Goal: Task Accomplishment & Management: Complete application form

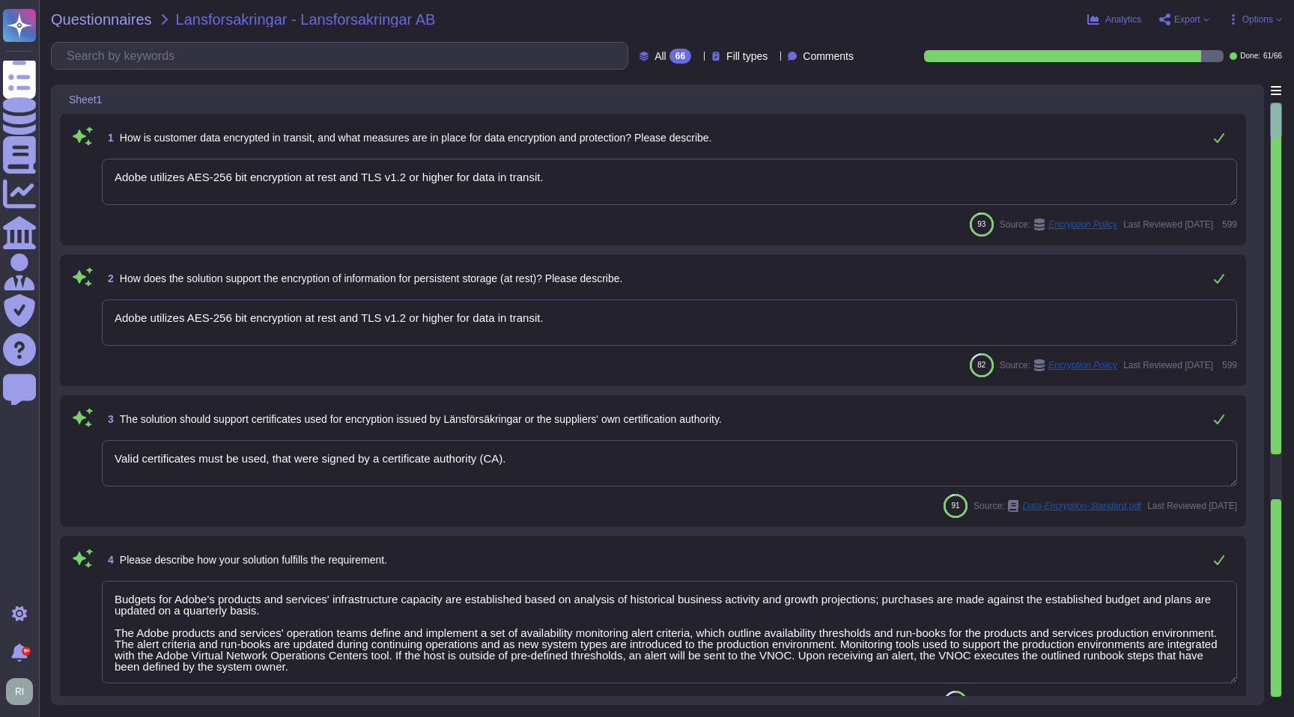
type textarea "Adobe utilizes AES-256 bit encryption at rest and TLS v1.2 or higher for data i…"
type textarea "Valid certificates must be used, that were signed by a certificate authority (C…"
type textarea "Budgets for Adobe's products and services' infrastructure capacity are establis…"
type textarea "The phrase "full disk encryption" doesn't apply to SaaS offerings but instead a…"
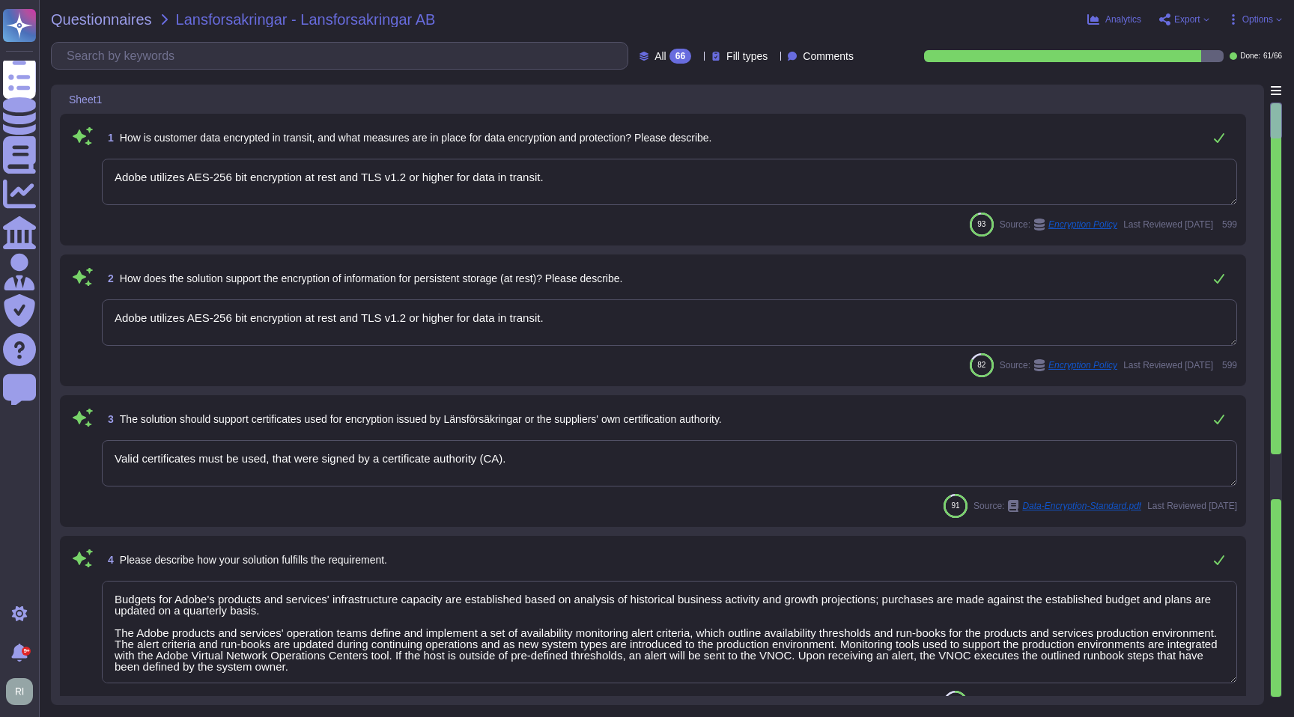
type textarea "Budgets for Adobe's products and services' infrastructure capacity are establis…"
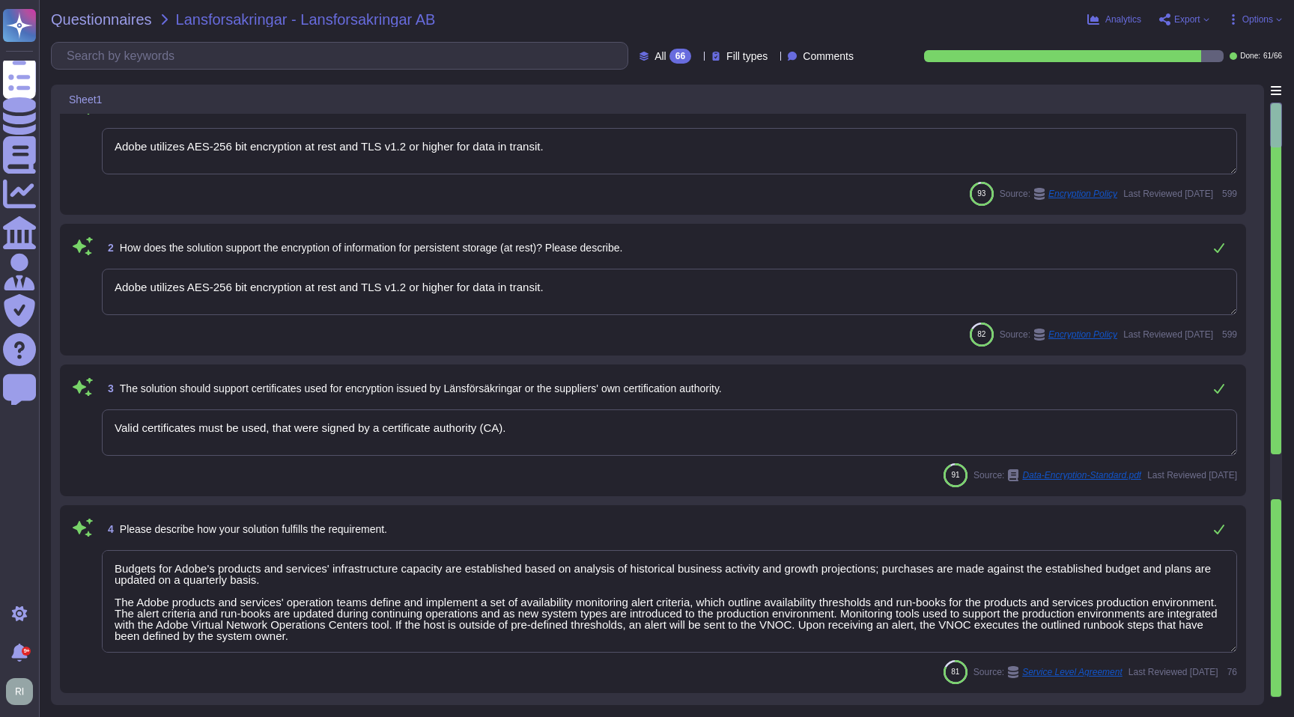
type textarea "Access Token: This token acts as a digital key, allowing the bearer to access p…"
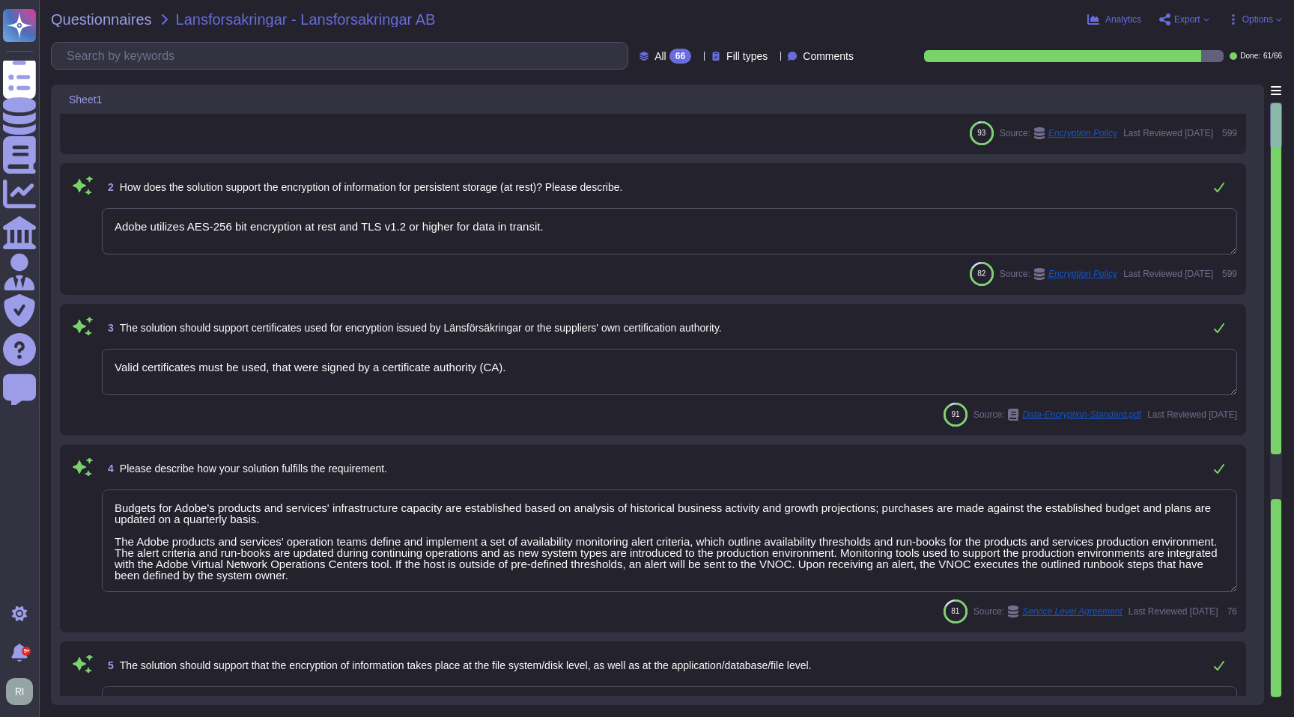
type textarea "Access Token: This token acts as a digital key, allowing the bearer to access p…"
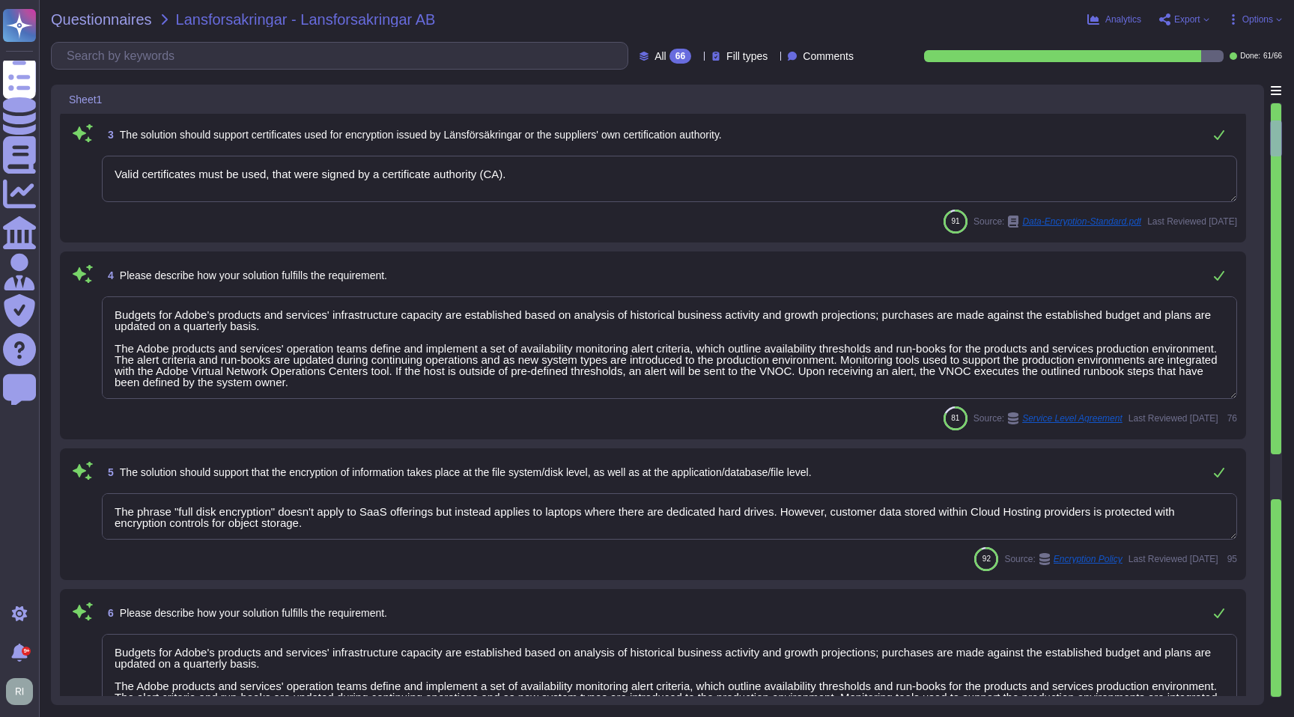
type textarea "See responses to the sub questions below."
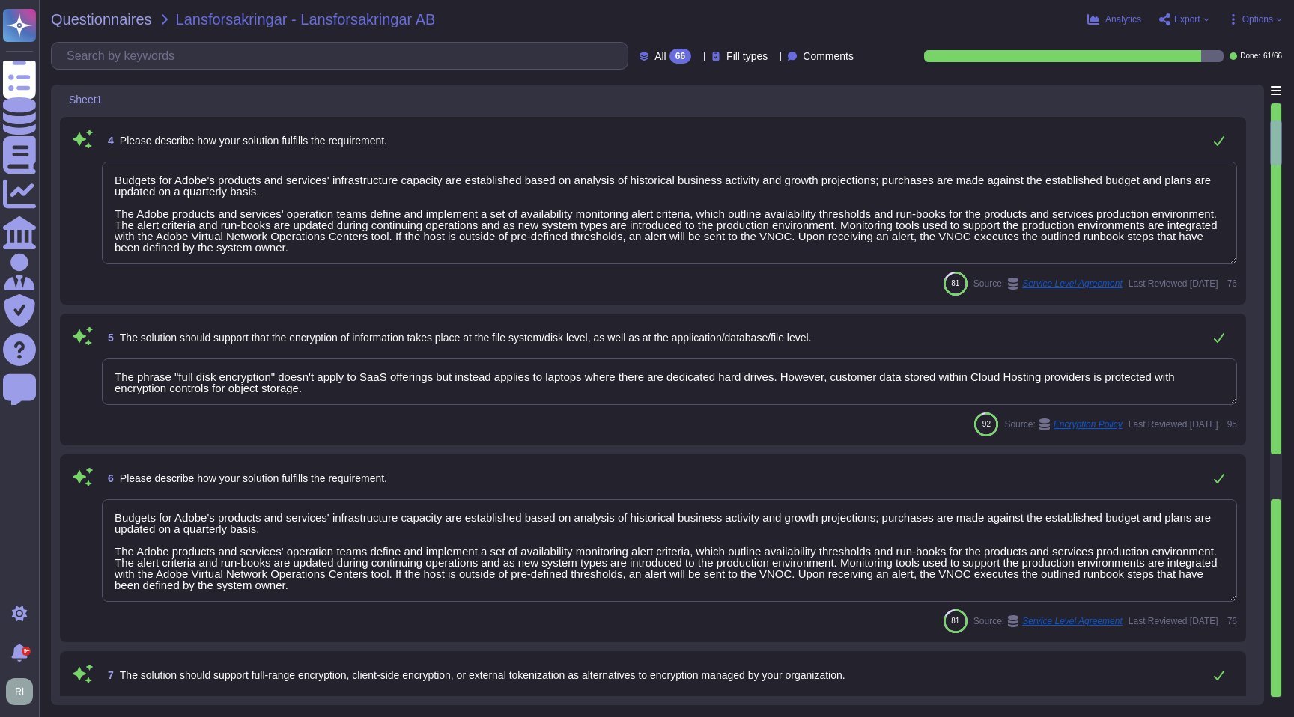
type textarea "Client-side keys are stored in a protected Java keystore."
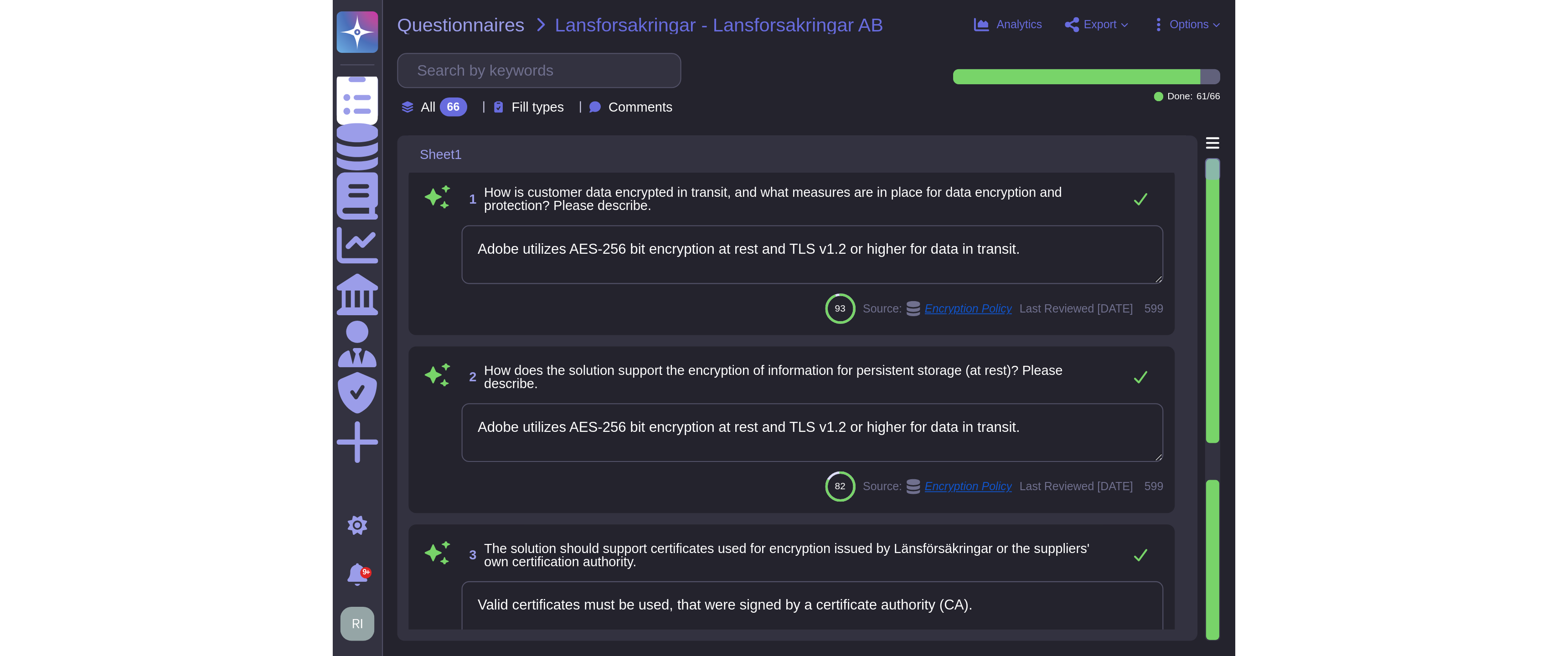
scroll to position [1, 0]
type textarea "Budgets for Adobe's products and services' infrastructure capacity are establis…"
type textarea "Access Token: This token acts as a digital key, allowing the bearer to access p…"
type textarea "See responses to the sub questions below."
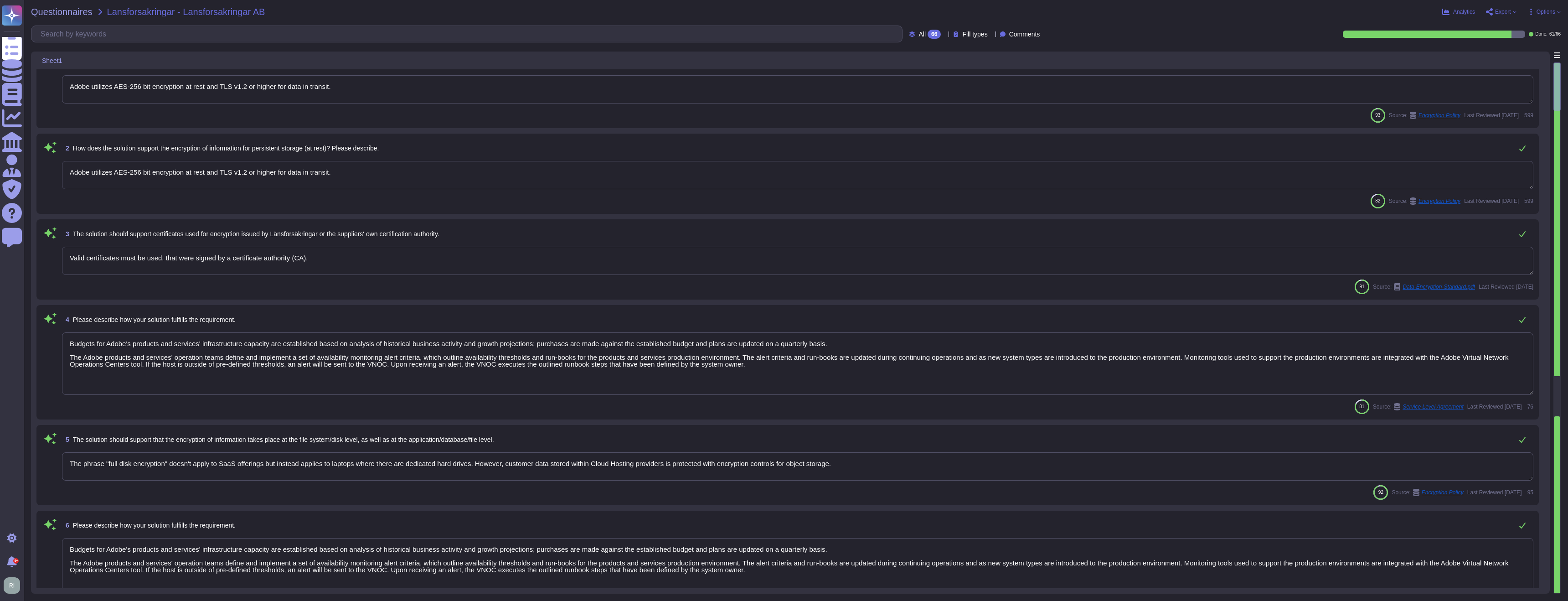
scroll to position [26, 0]
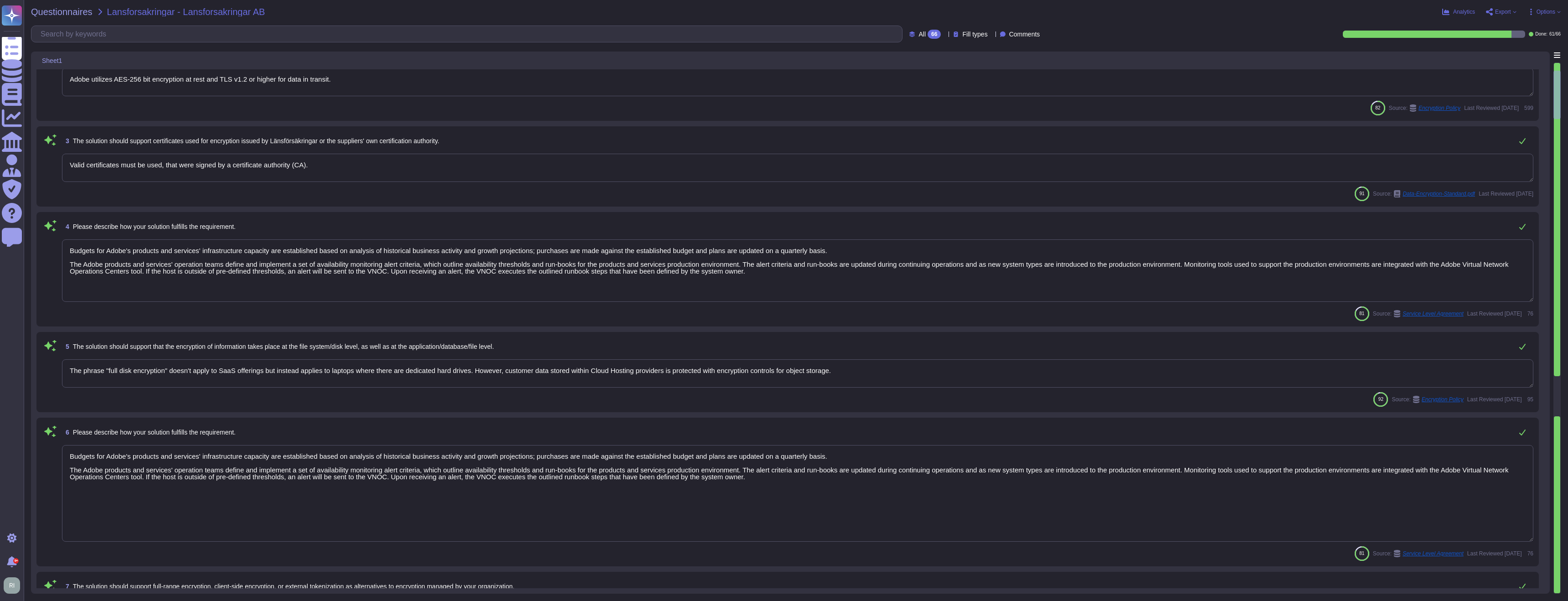
type textarea "Client-side keys are stored in a protected Java keystore."
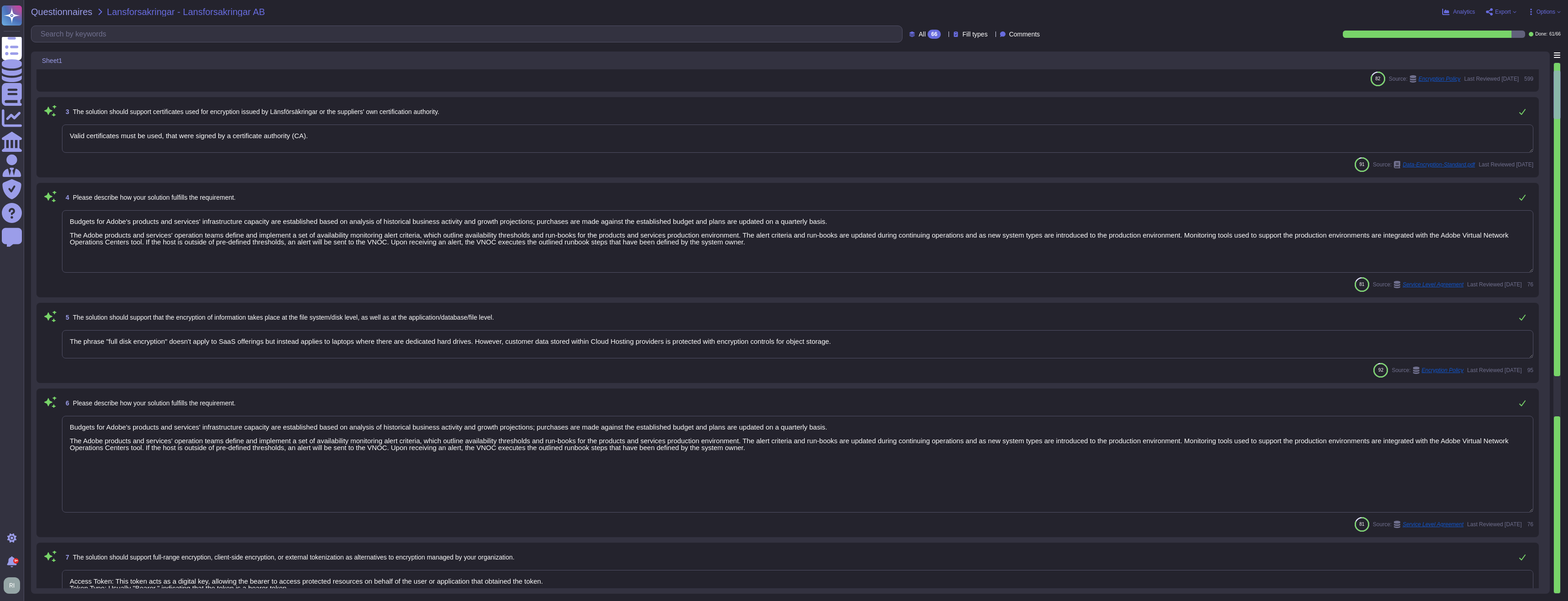
scroll to position [146, 0]
type textarea "Budgets for Adobe's products and services' infrastructure capacity are establis…"
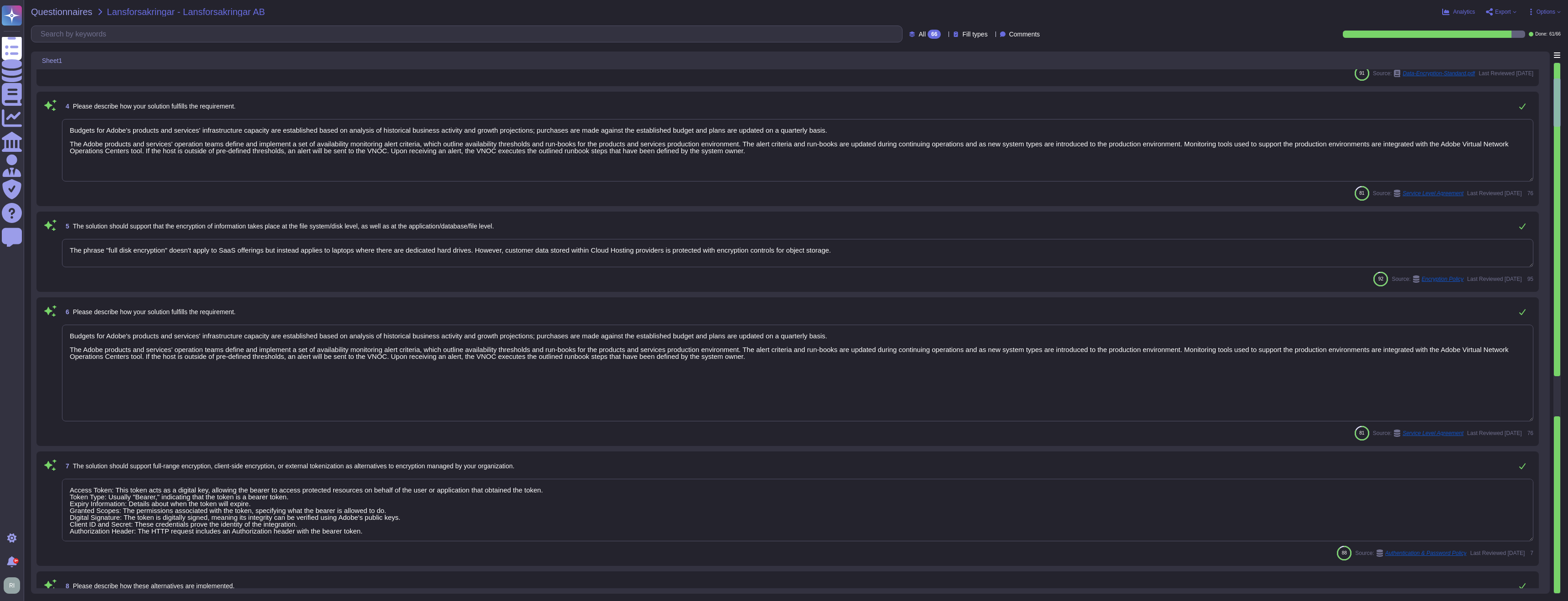
scroll to position [236, 0]
drag, startPoint x: 939, startPoint y: 254, endPoint x: 33, endPoint y: 248, distance: 906.0
click at [32, 248] on div "Sheet1 1 How is customer data encrypted in transit, and what measures are in pl…" at bounding box center [790, 323] width 1519 height 542
drag, startPoint x: 841, startPoint y: 236, endPoint x: 852, endPoint y: 240, distance: 11.7
click at [787, 237] on div "5 The solution should support that the encryption of information takes place at…" at bounding box center [788, 251] width 1491 height 69
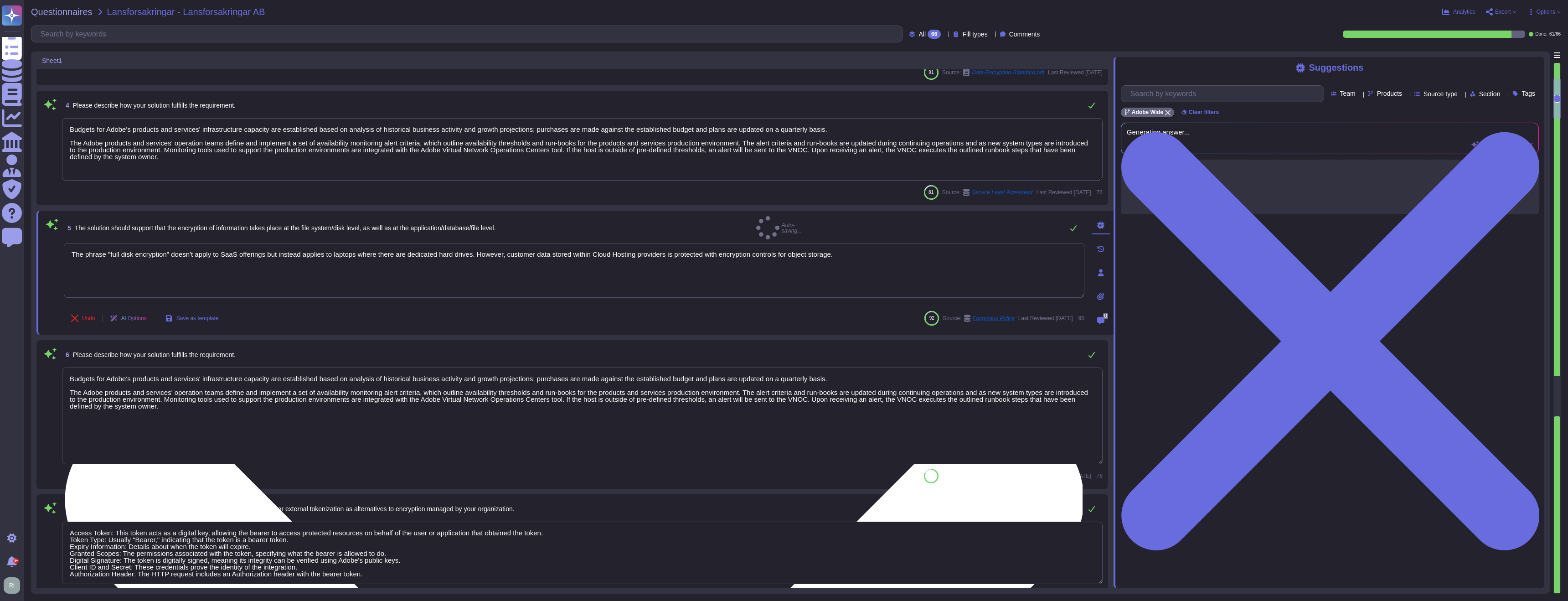
type textarea "Budgets for Adobe's products and services' infrastructure capacity are establis…"
click at [787, 249] on textarea "The phrase "full disk encryption" doesn't apply to SaaS offerings but instead a…" at bounding box center [574, 276] width 1021 height 55
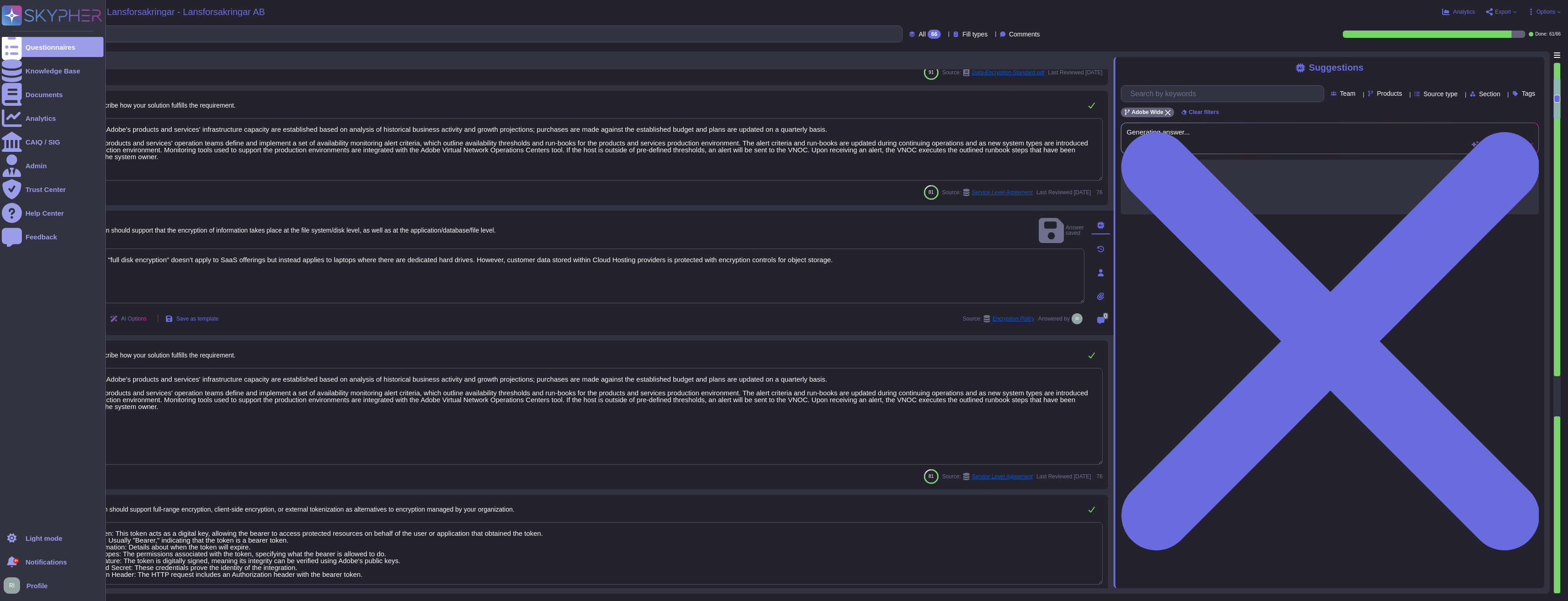
drag, startPoint x: 866, startPoint y: 248, endPoint x: 0, endPoint y: 242, distance: 866.0
click at [0, 242] on div "Questionnaires Knowledge Base Documents Analytics CAIQ / SIG Admin Trust Center…" at bounding box center [784, 300] width 1568 height 601
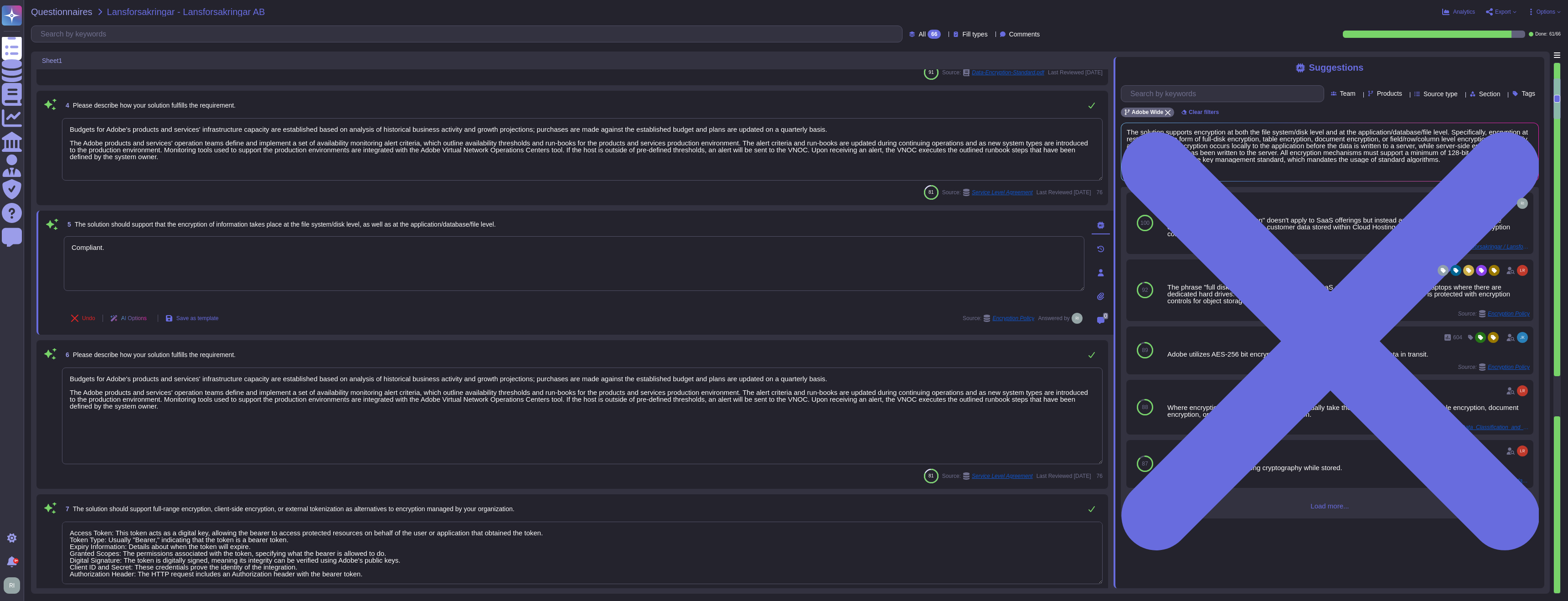
type textarea "Compliant."
click at [311, 405] on textarea "Budgets for Adobe's products and services' infrastructure capacity are establis…" at bounding box center [583, 416] width 1041 height 97
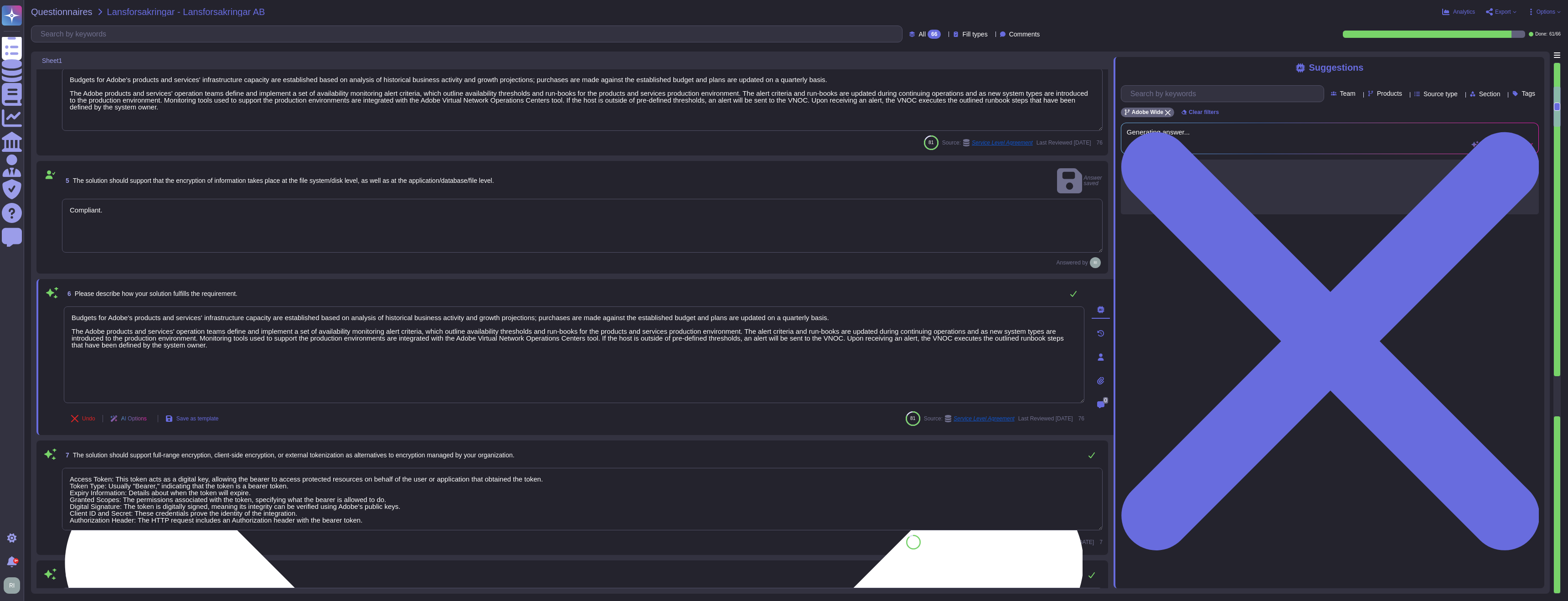
scroll to position [317, 0]
type textarea "Adobe ensures appropriate levels of security of customer's data by not altering…"
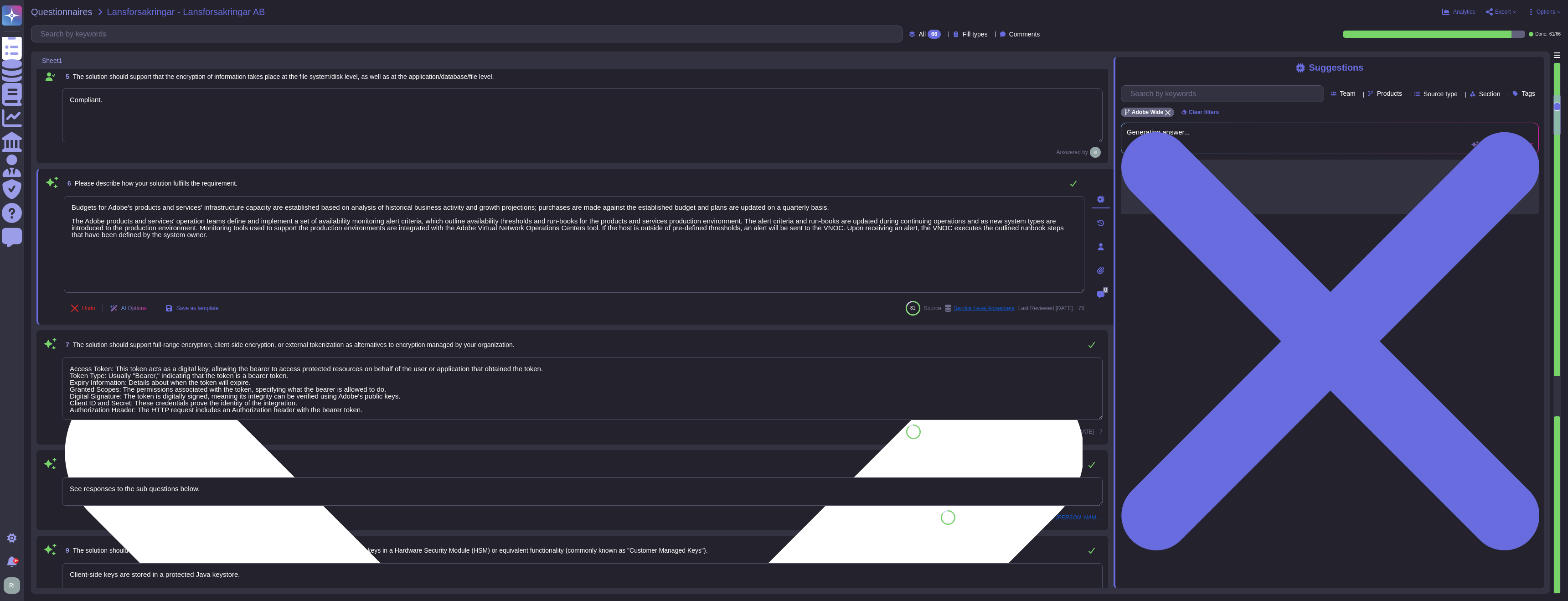
type textarea "Budgets for Adobe's products and services' infrastructure capacity are establis…"
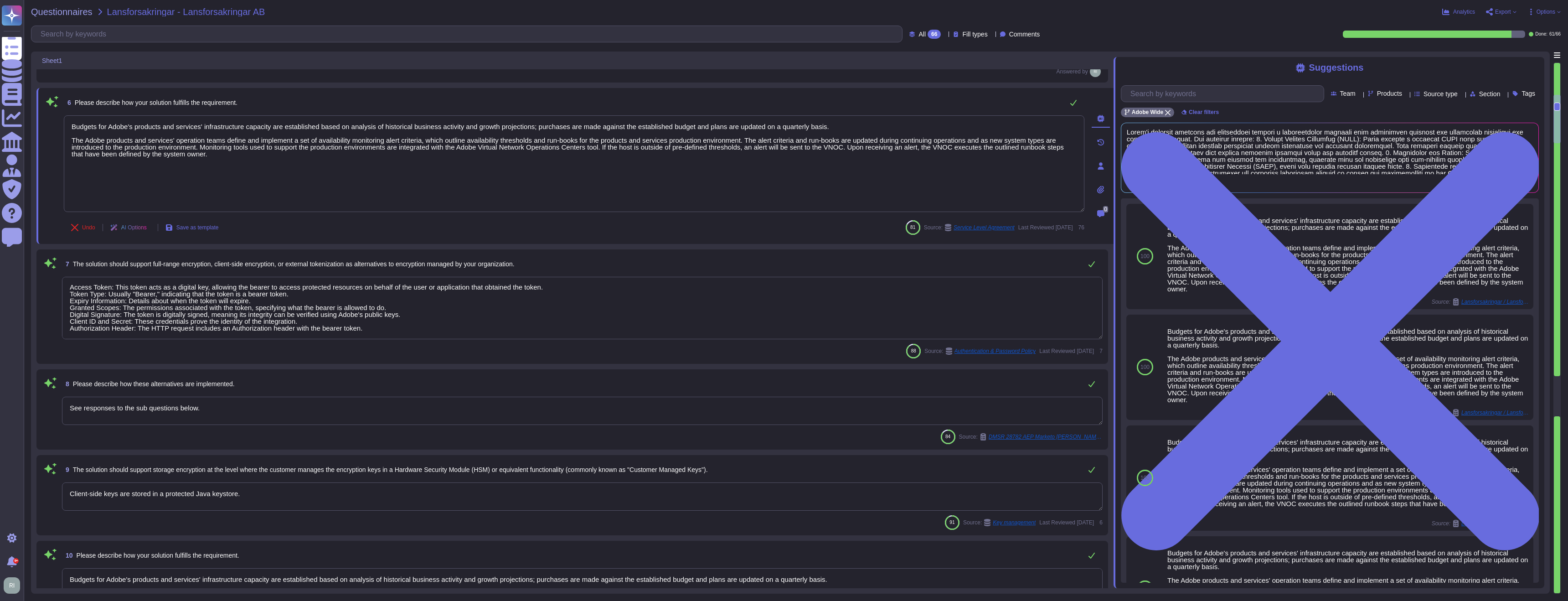
scroll to position [0, 0]
drag, startPoint x: 382, startPoint y: 333, endPoint x: 41, endPoint y: 282, distance: 344.8
click at [41, 282] on div "7 The solution should support full-range encryption, client-side encryption, or…" at bounding box center [572, 307] width 1072 height 114
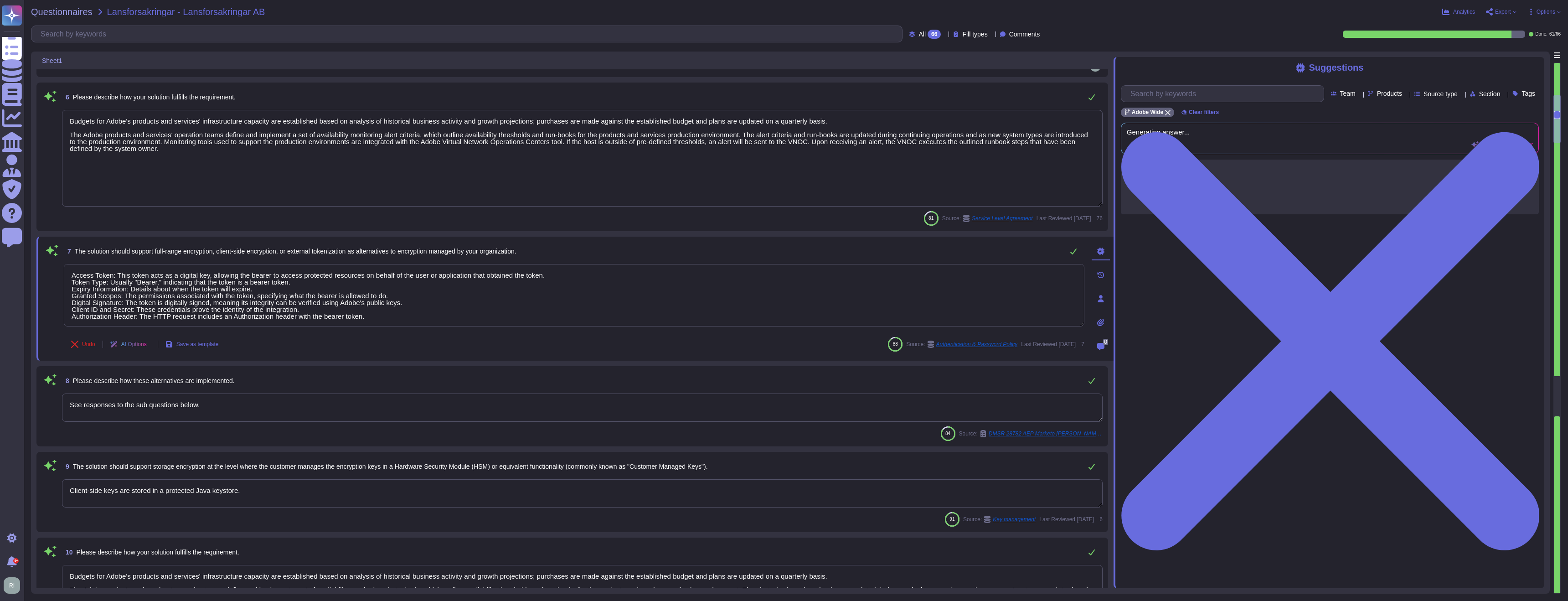
type textarea "Budgets for Adobe's products and services' infrastructure capacity are establis…"
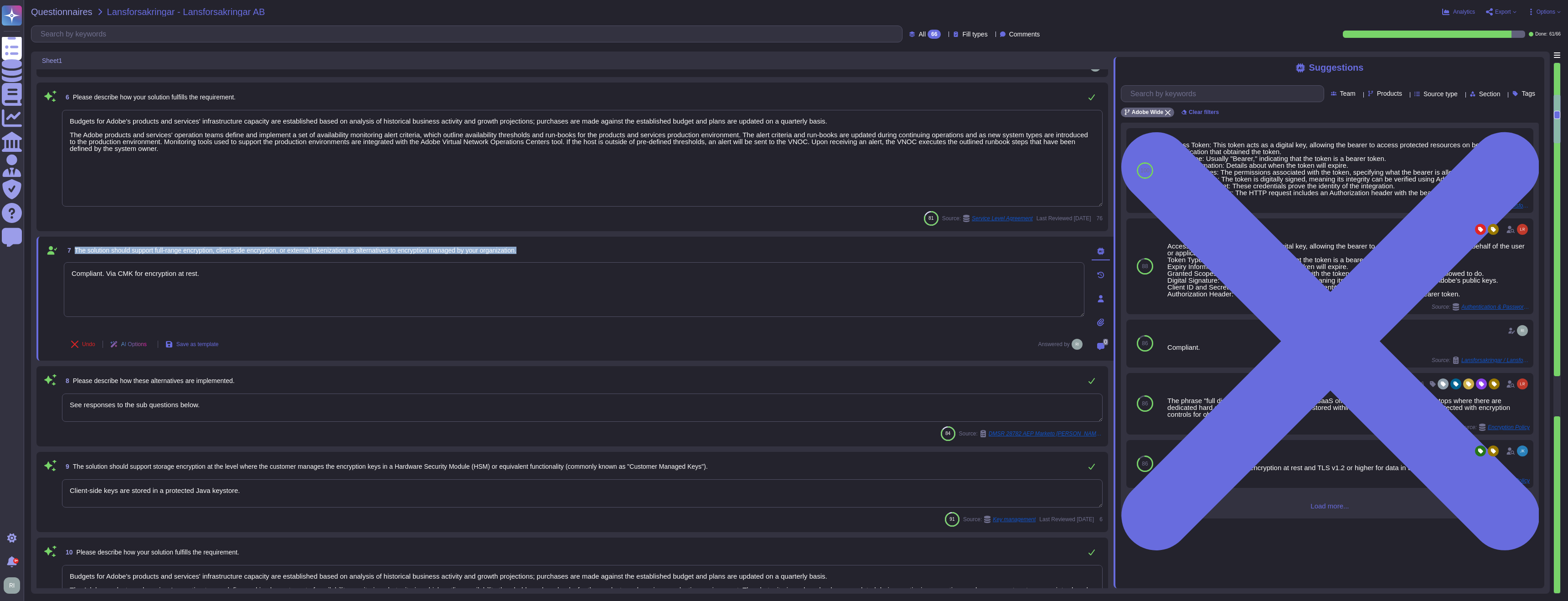
drag, startPoint x: 75, startPoint y: 247, endPoint x: 587, endPoint y: 250, distance: 512.0
click at [587, 250] on div "7 The solution should support full-range encryption, client-side encryption, or…" at bounding box center [574, 250] width 1021 height 16
click at [787, 437] on span "Use" at bounding box center [1515, 463] width 10 height 5
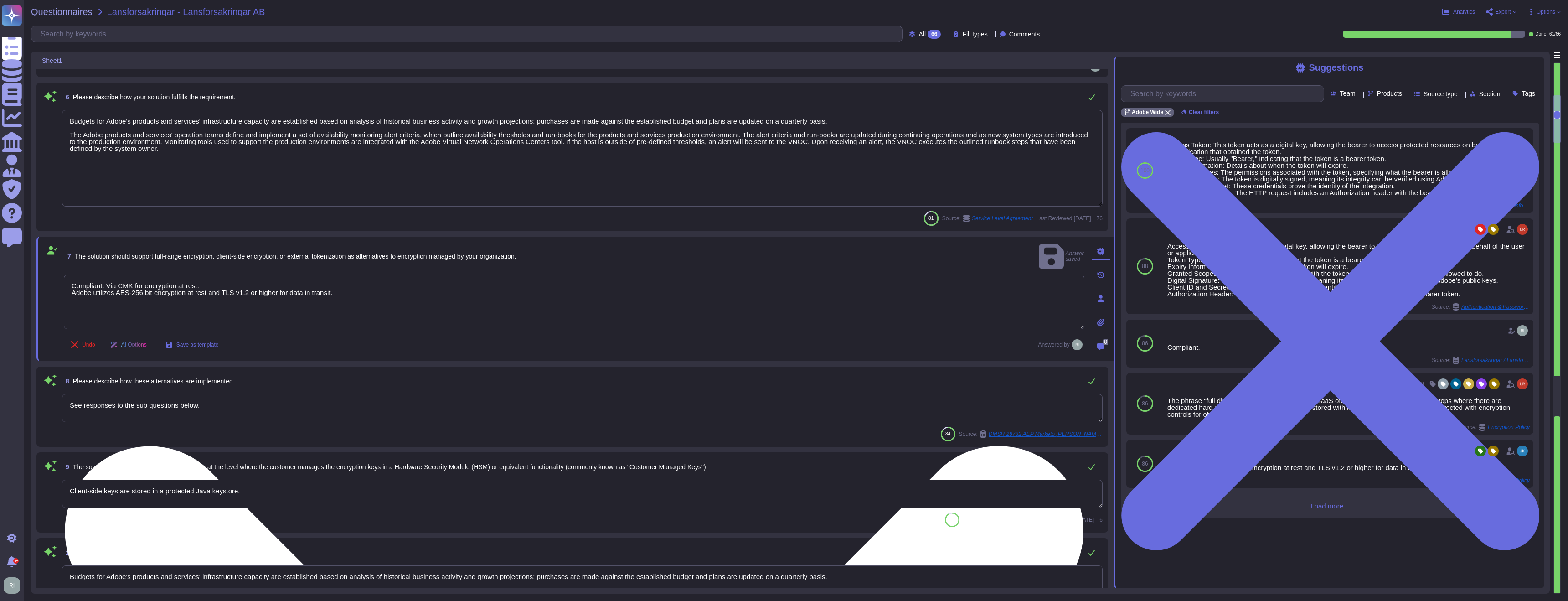
drag, startPoint x: 206, startPoint y: 272, endPoint x: 159, endPoint y: 317, distance: 65.1
click at [108, 275] on textarea "Compliant. Via CMK for encryption at rest. Adobe utilizes AES-256 bit encryptio…" at bounding box center [574, 302] width 1021 height 55
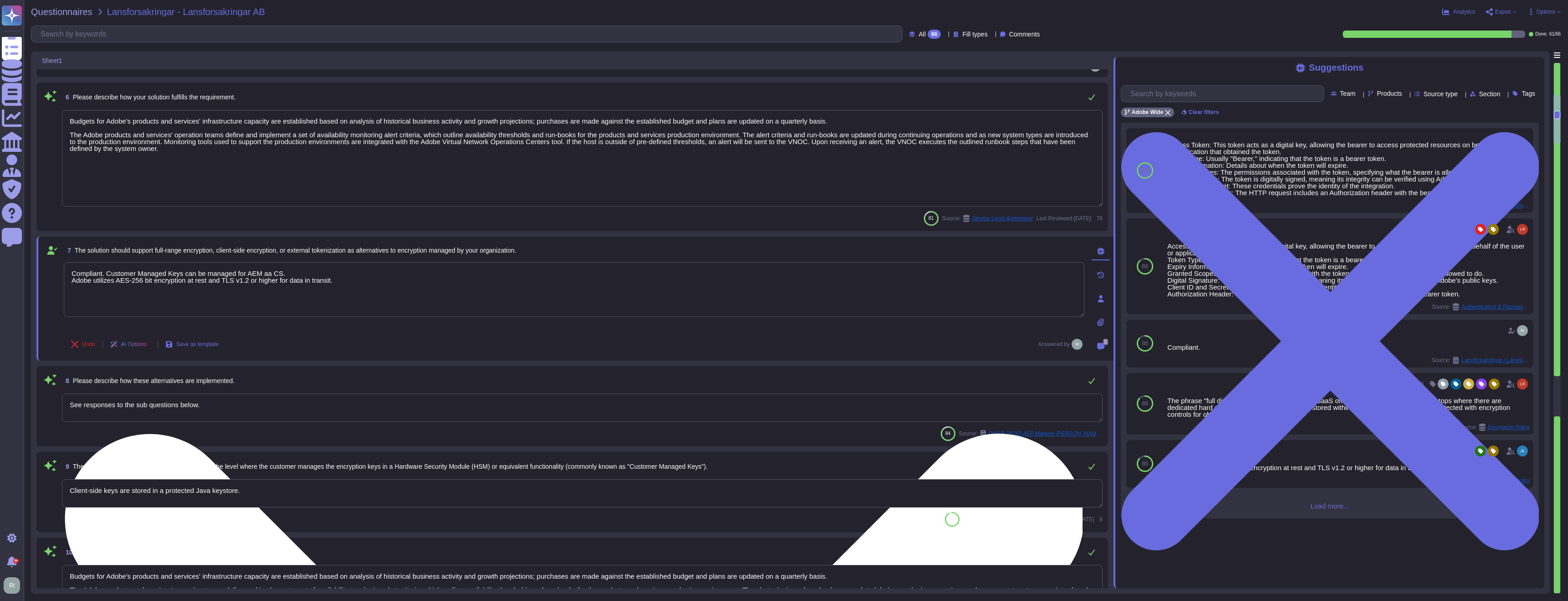
drag, startPoint x: 216, startPoint y: 273, endPoint x: 314, endPoint y: 281, distance: 98.3
click at [313, 281] on textarea "Compliant. Customer Managed Keys can be managed for AEM aa CS. Adobe utilizes A…" at bounding box center [574, 290] width 1021 height 55
click at [299, 270] on textarea "Compliant. Customer Managed Keys can be managed for AEM aa CS. Adobe utilizes A…" at bounding box center [574, 290] width 1021 height 55
drag, startPoint x: 293, startPoint y: 270, endPoint x: 229, endPoint y: 306, distance: 73.4
click at [211, 270] on textarea "Compliant. Customer Managed Keys can be managed for AEM aa CS. Adobe utilizes A…" at bounding box center [574, 290] width 1021 height 55
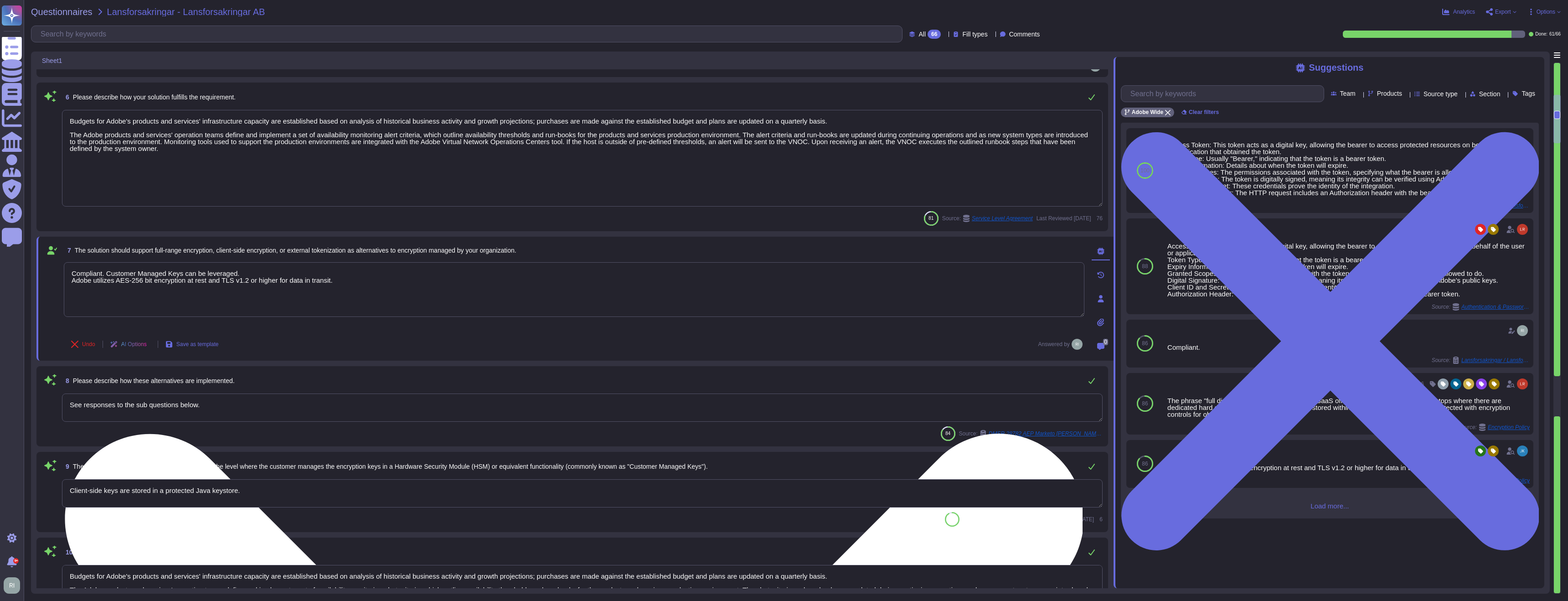
type textarea "Compliant. Customer Managed Keys can be leveraged. Adobe utilizes AES-256 bit e…"
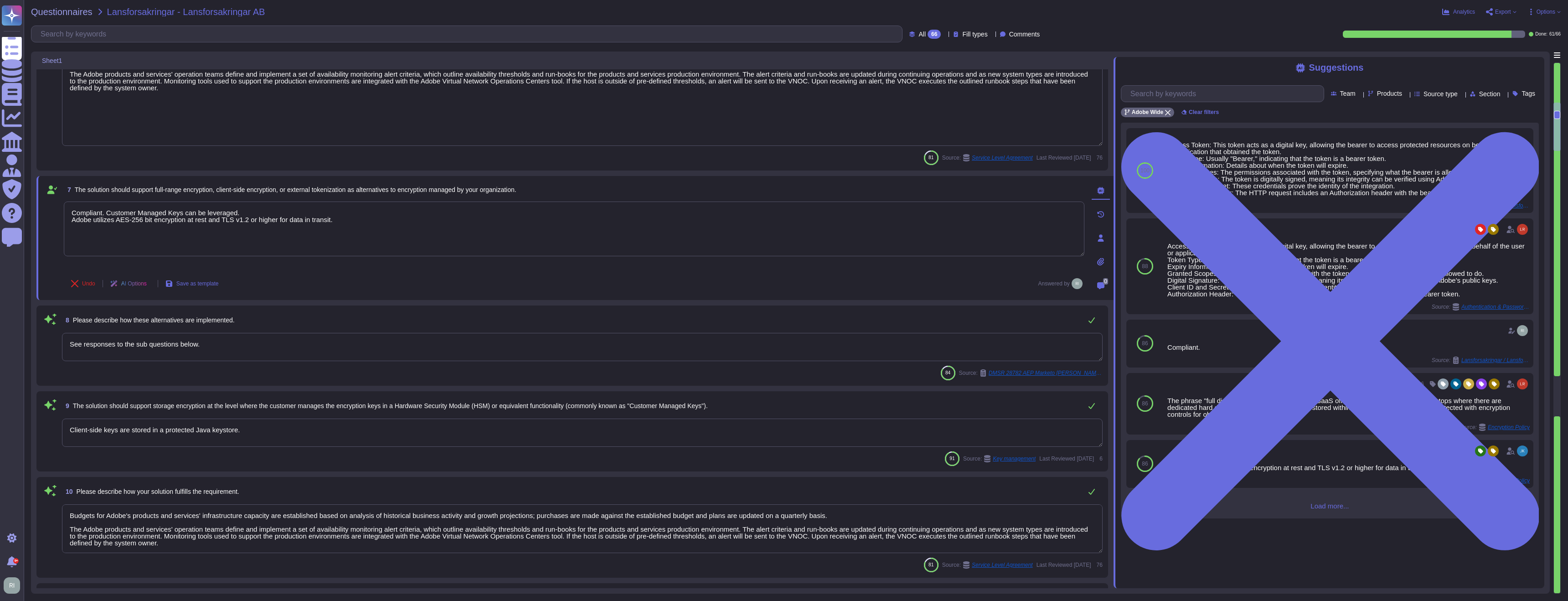
scroll to position [520, 0]
type textarea "To better protect our customers’ data from the physical layer up, we’ve impleme…"
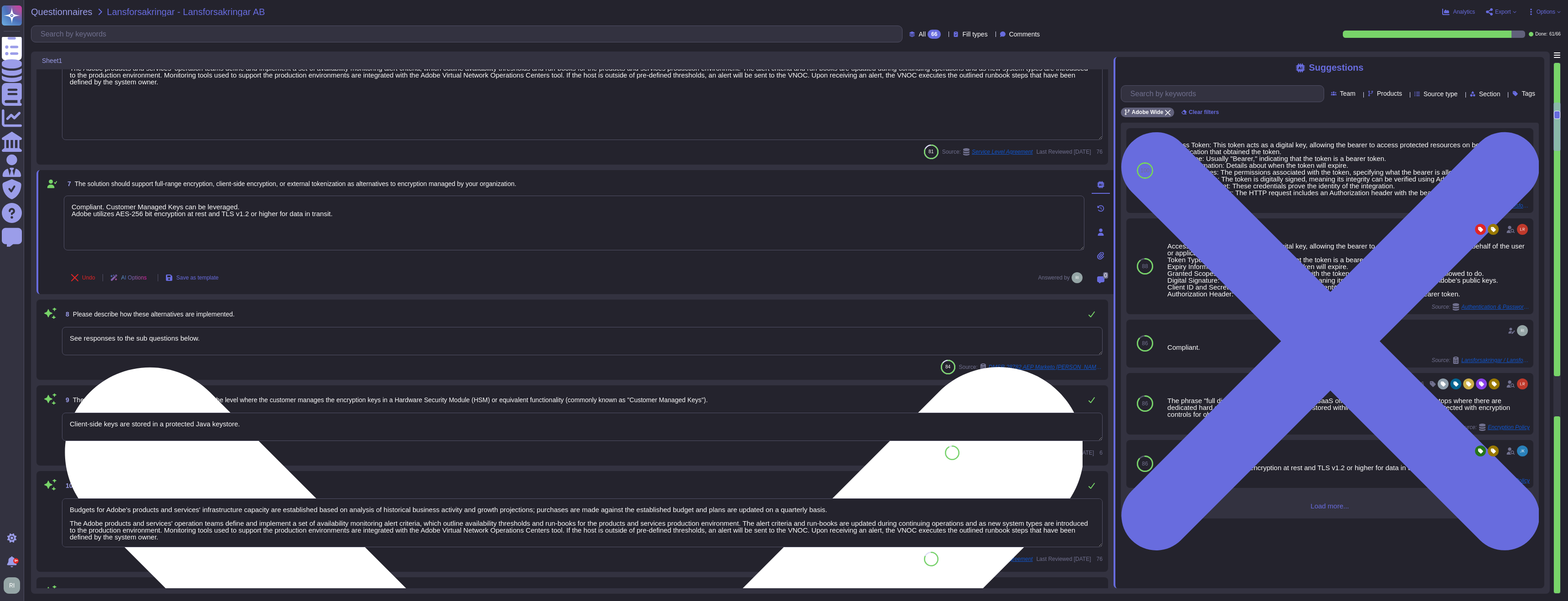
drag, startPoint x: 326, startPoint y: 217, endPoint x: 110, endPoint y: 206, distance: 216.3
click at [110, 206] on textarea "Compliant. Customer Managed Keys can be leveraged. Adobe utilizes AES-256 bit e…" at bounding box center [574, 223] width 1021 height 55
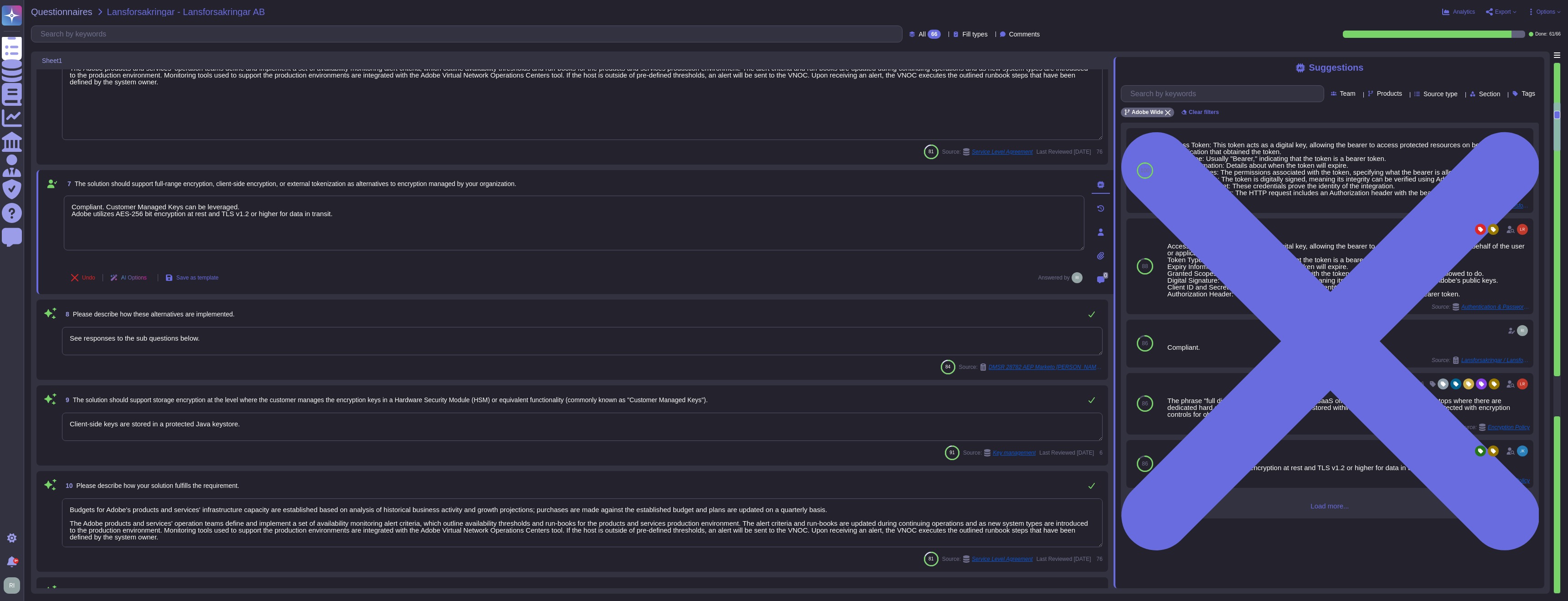
type textarea "Compliant. Customer Managed Keys can be leveraged. Adobe utilizes AES-256 bit e…"
drag, startPoint x: 230, startPoint y: 340, endPoint x: 48, endPoint y: 335, distance: 182.1
click at [46, 335] on div "8 Please describe how these alternatives are implemented. See responses to the …" at bounding box center [572, 340] width 1061 height 69
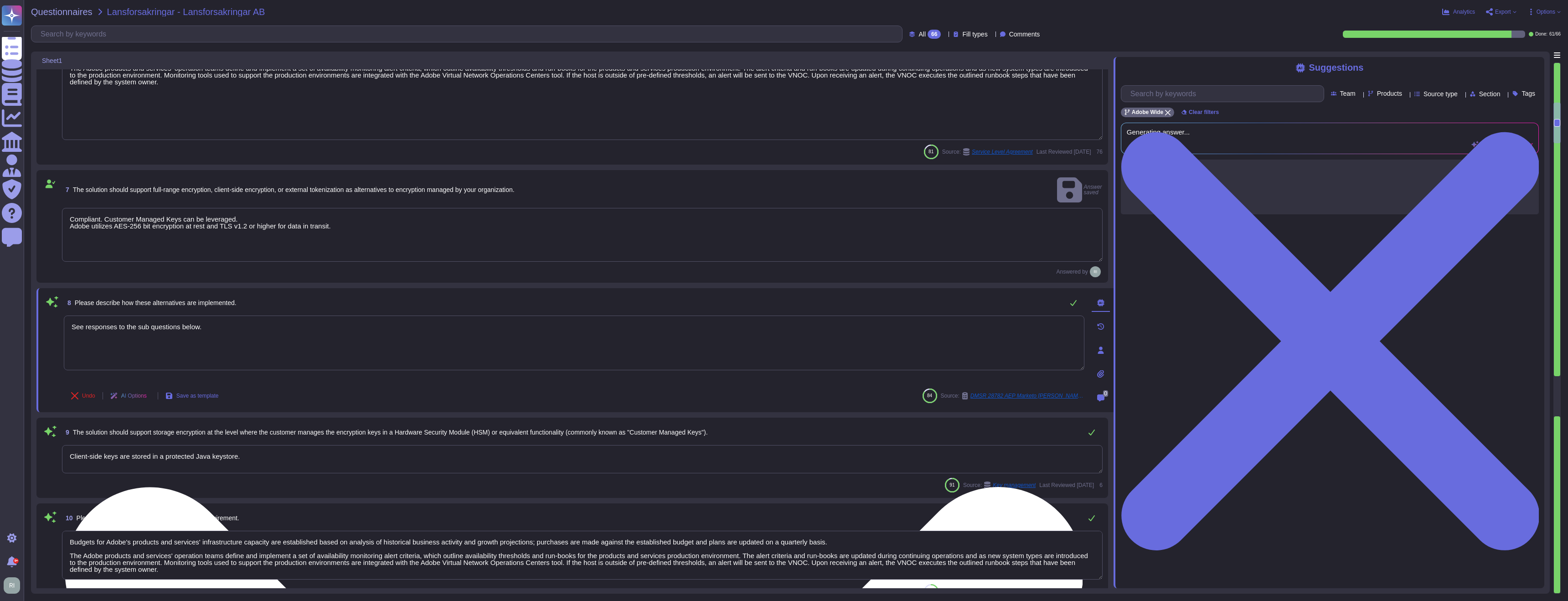
type textarea "To better protect our customers’ data from the physical layer up, we’ve impleme…"
paste textarea "Customer Managed Keys can be leveraged. Adobe utilizes AES-256 bit encryption a…"
type textarea "Customer Managed Keys can be leveraged. Adobe utilizes AES-256 bit encryption a…"
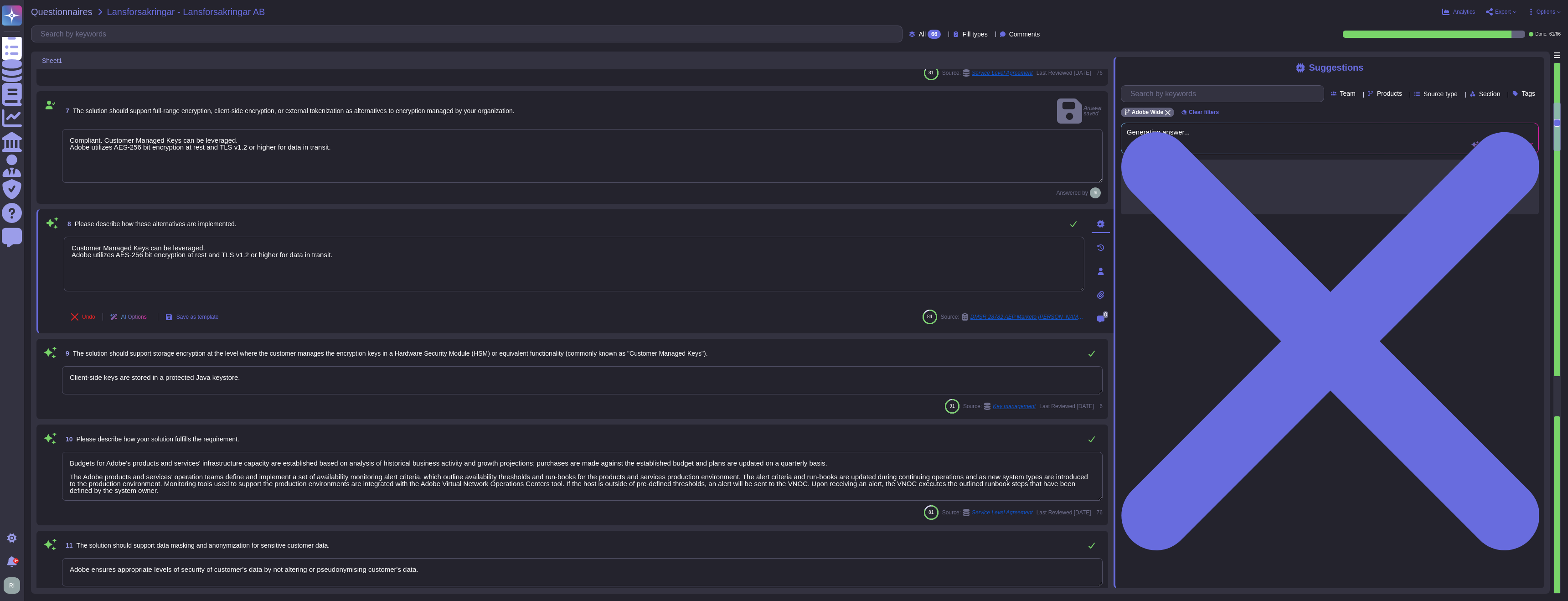
scroll to position [622, 0]
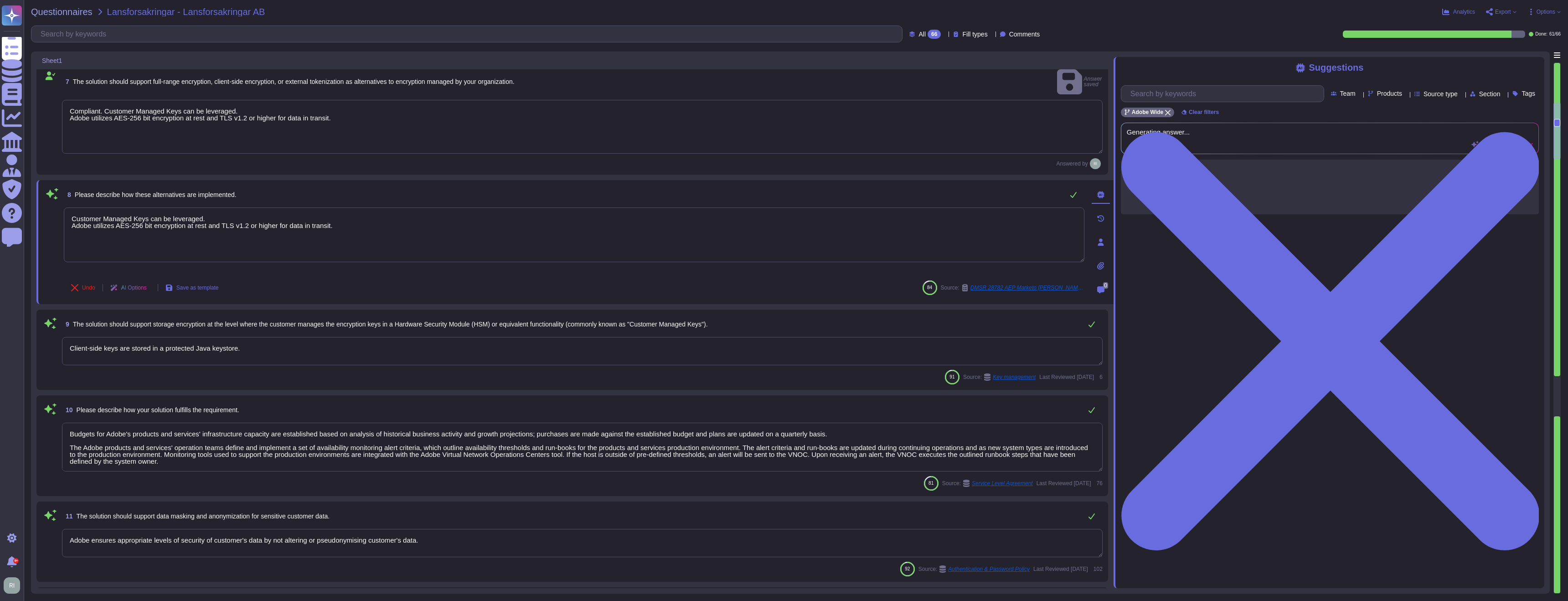
type textarea "Budgets for Adobe's products and services' infrastructure capacity are establis…"
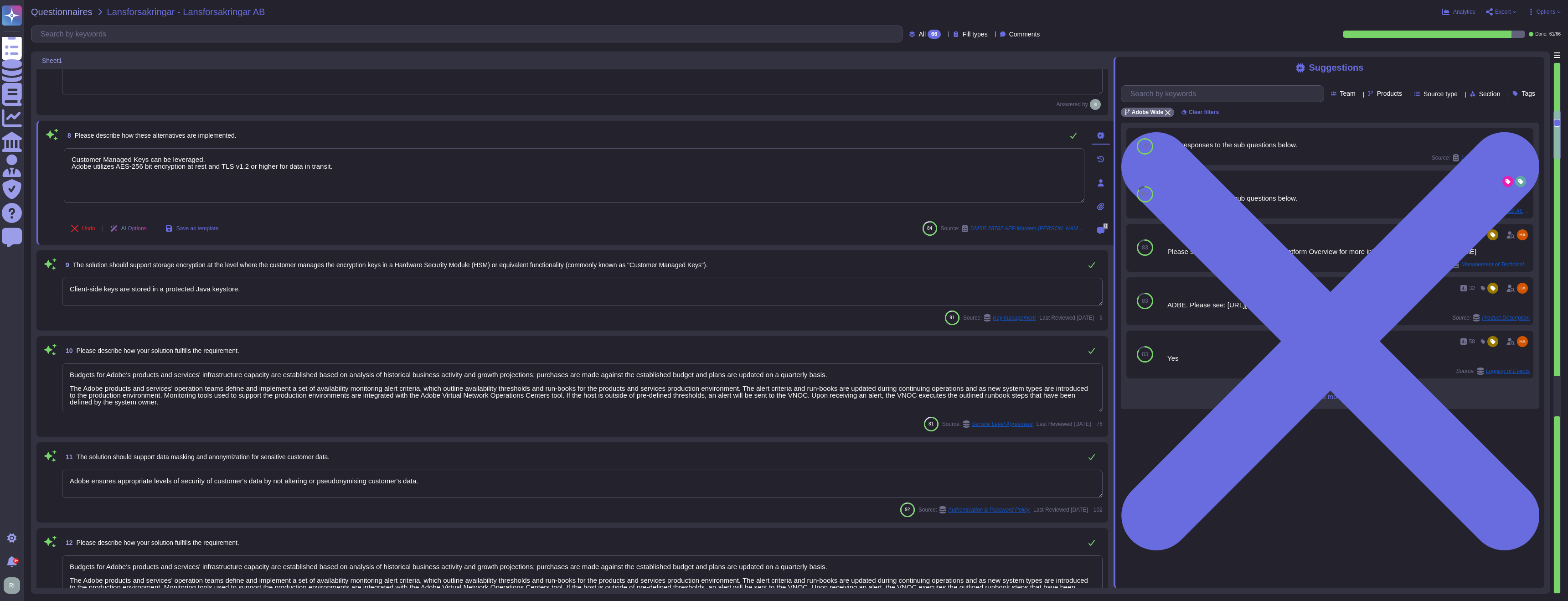
scroll to position [677, 0]
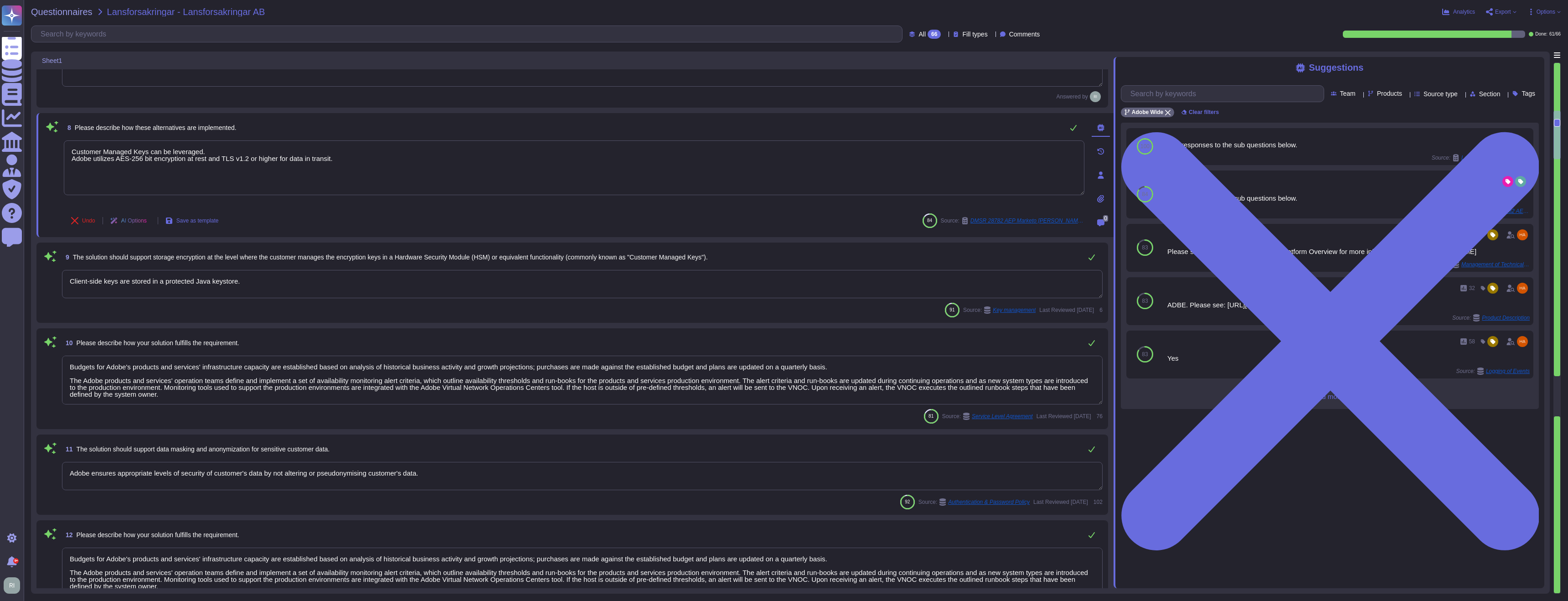
type textarea "Customer Managed Keys can be leveraged. Adobe utilizes AES-256 bit encryption a…"
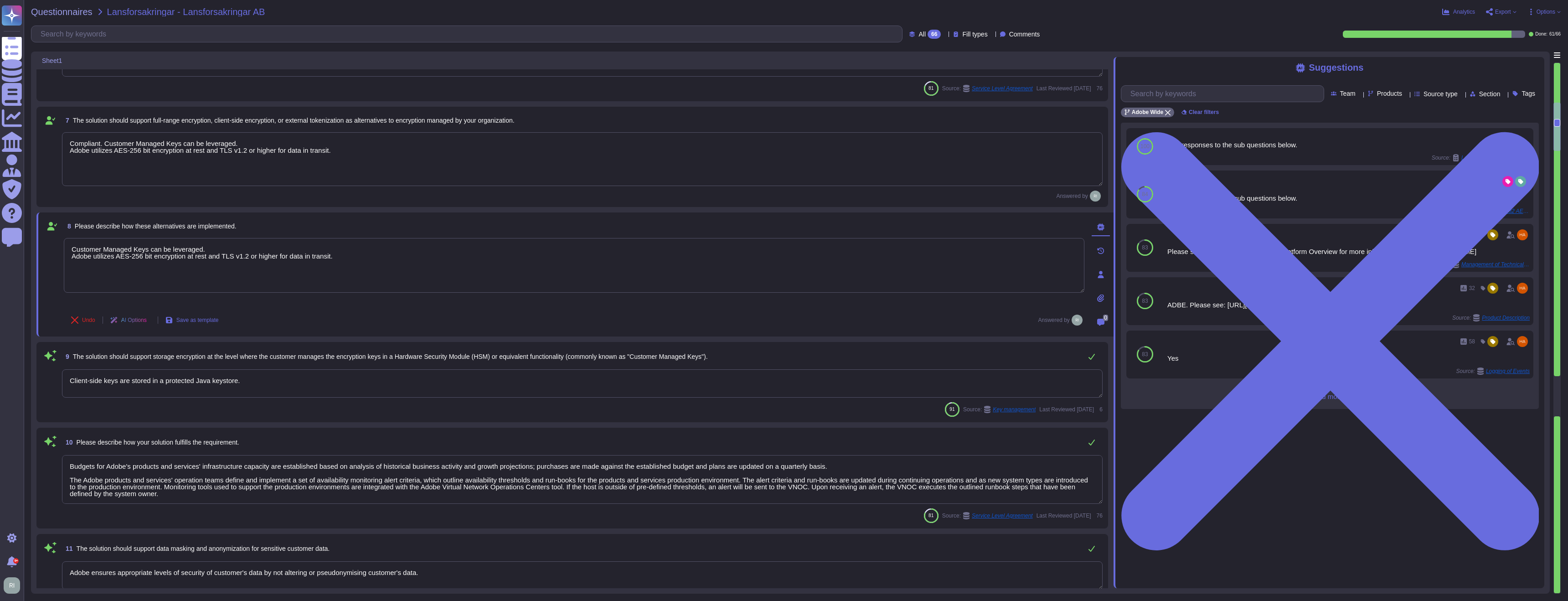
scroll to position [570, 0]
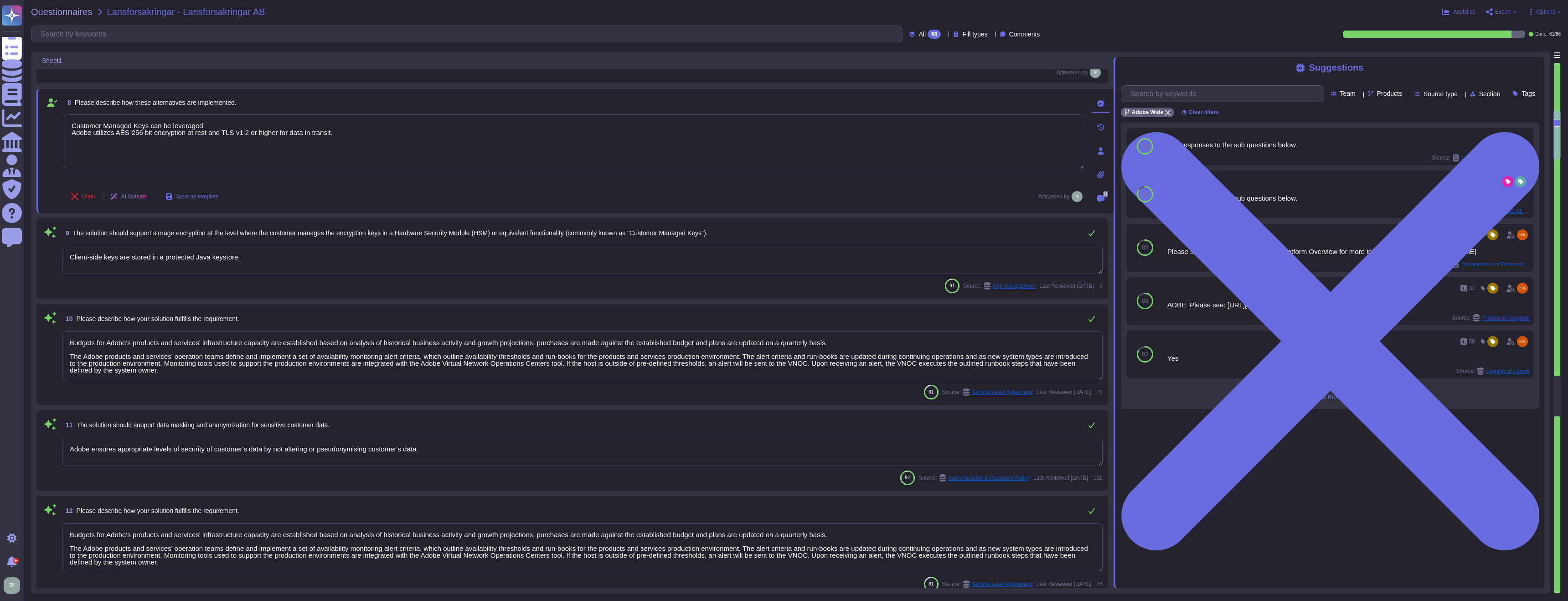
type textarea "Adobe encrypts Adobe Restricted data in transit. Adobe Restricted data is defin…"
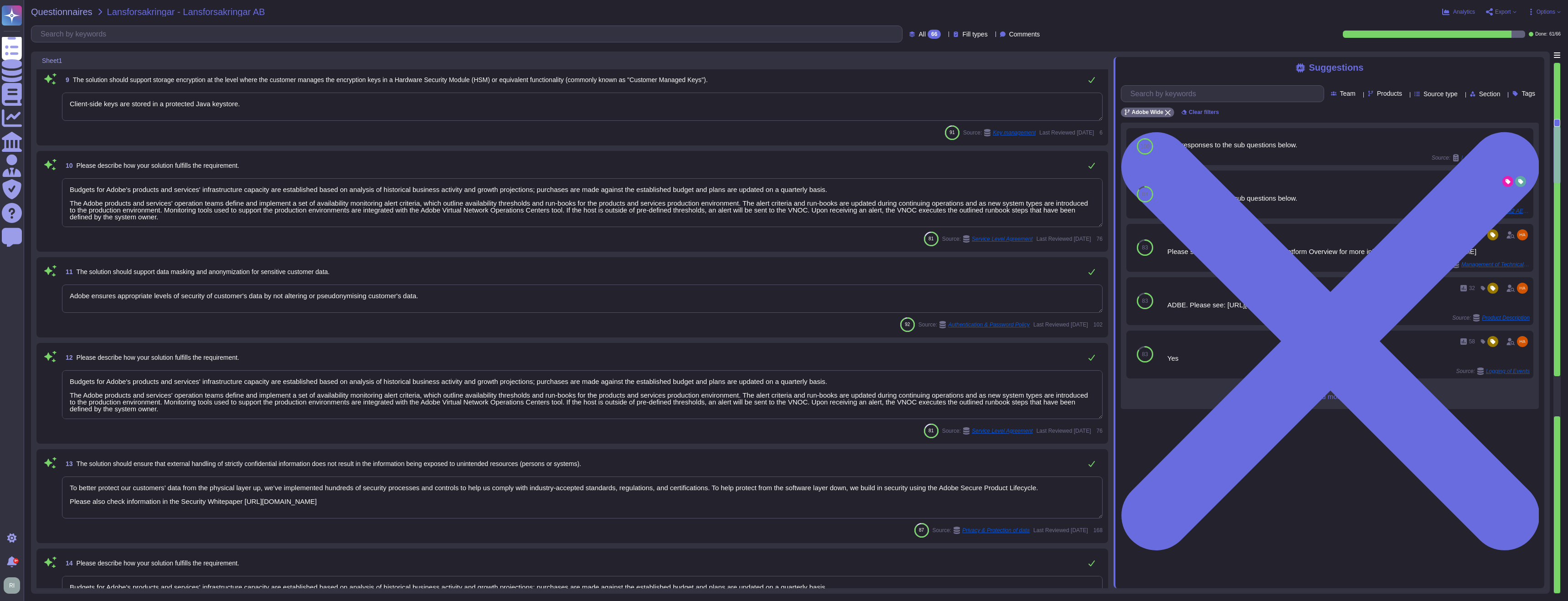
type textarea "Budgets for Adobe's products and services' infrastructure capacity are establis…"
type textarea "Production environments are physically and logically segregated from non-produc…"
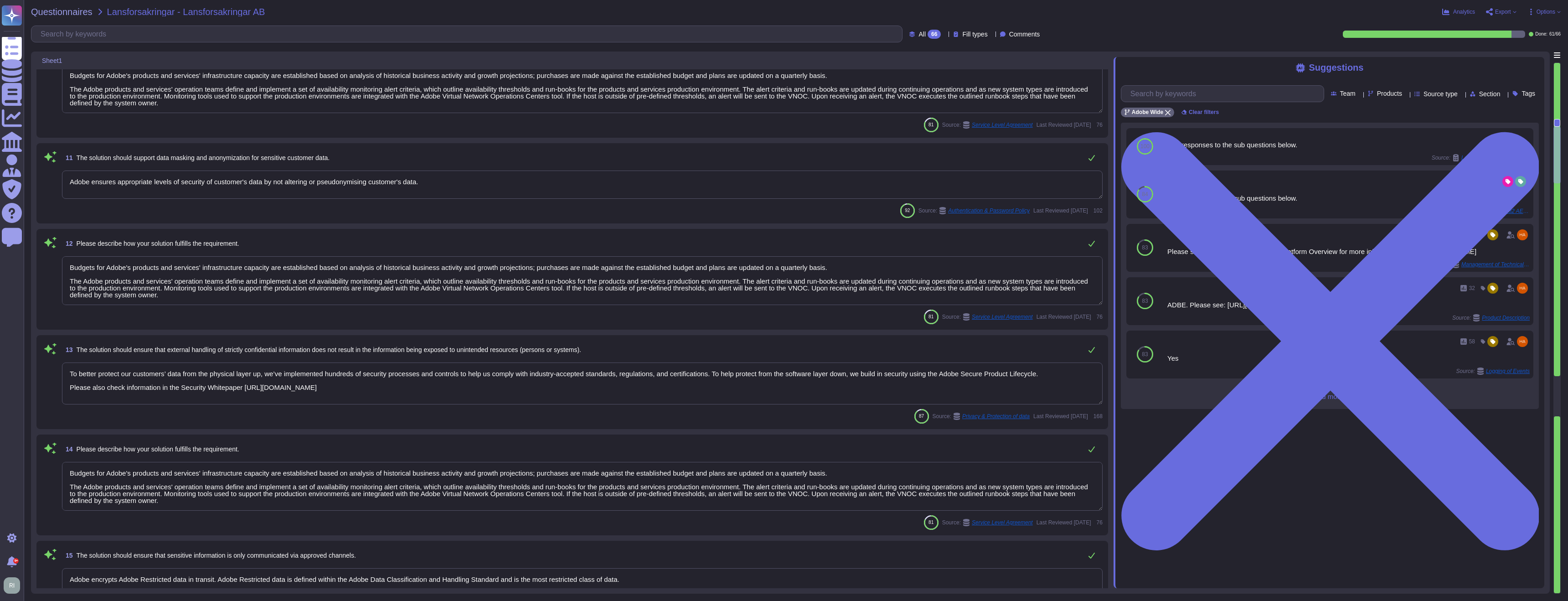
scroll to position [1026, 0]
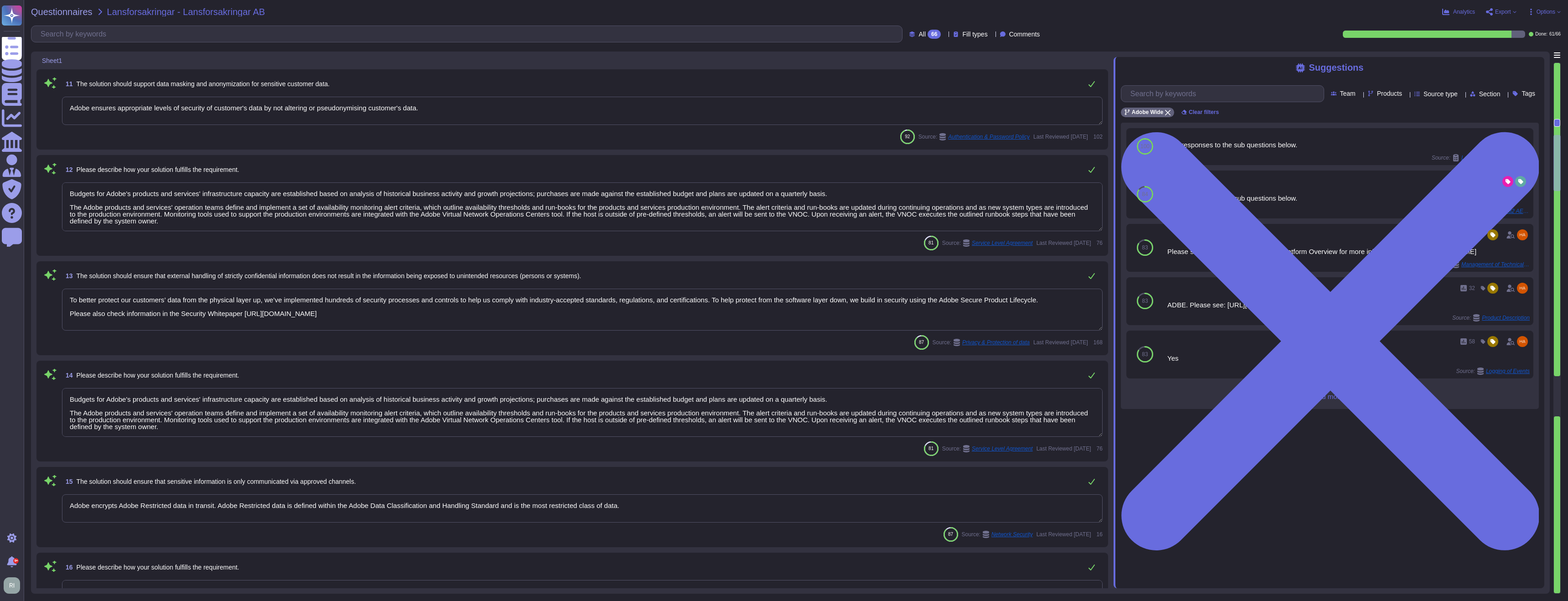
type textarea "Budgets for Adobe's products and services' infrastructure capacity are establis…"
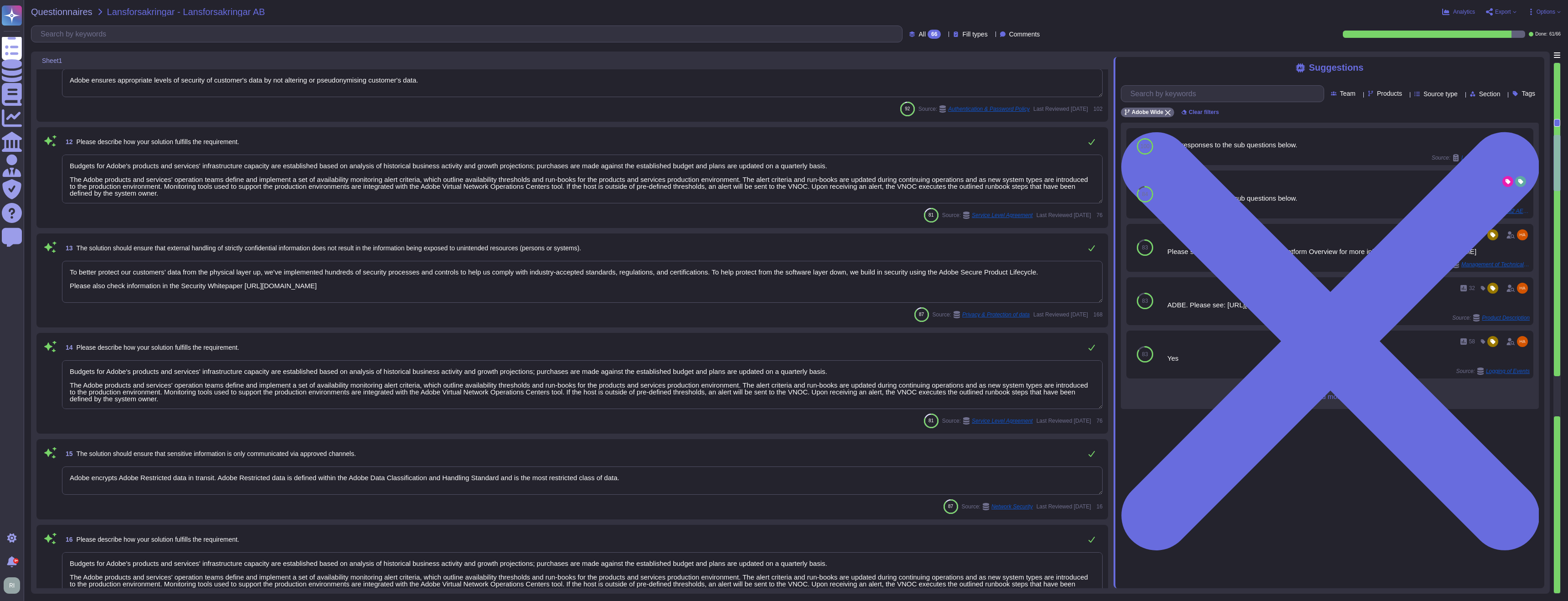
scroll to position [1089, 0]
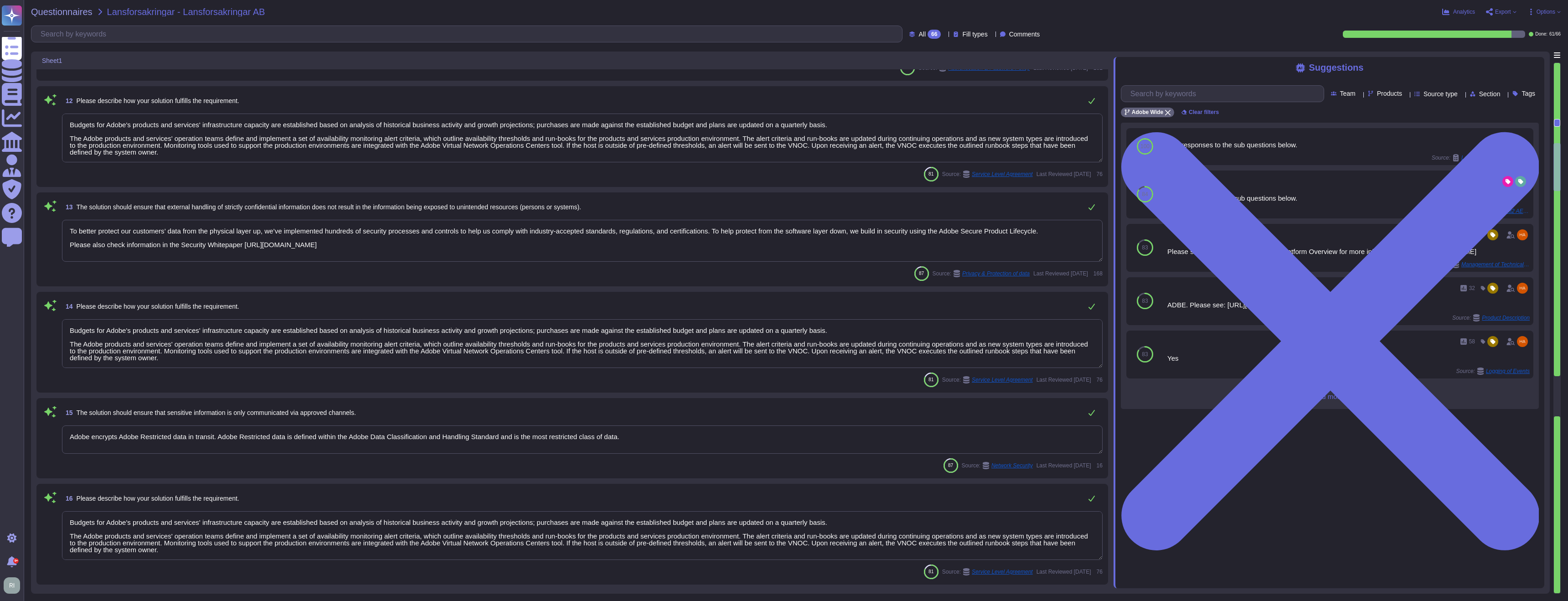
type textarea "Storage of restricted data on removable media is strictly prohibited and enforc…"
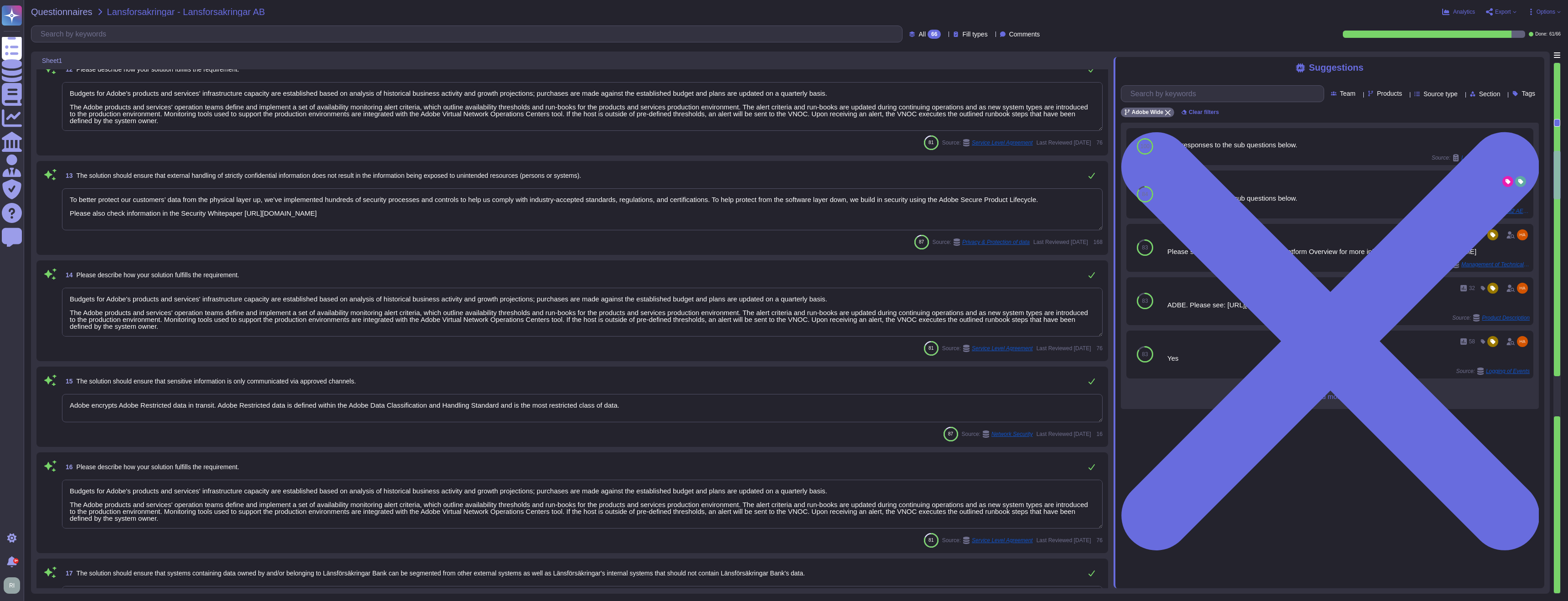
scroll to position [1122, 0]
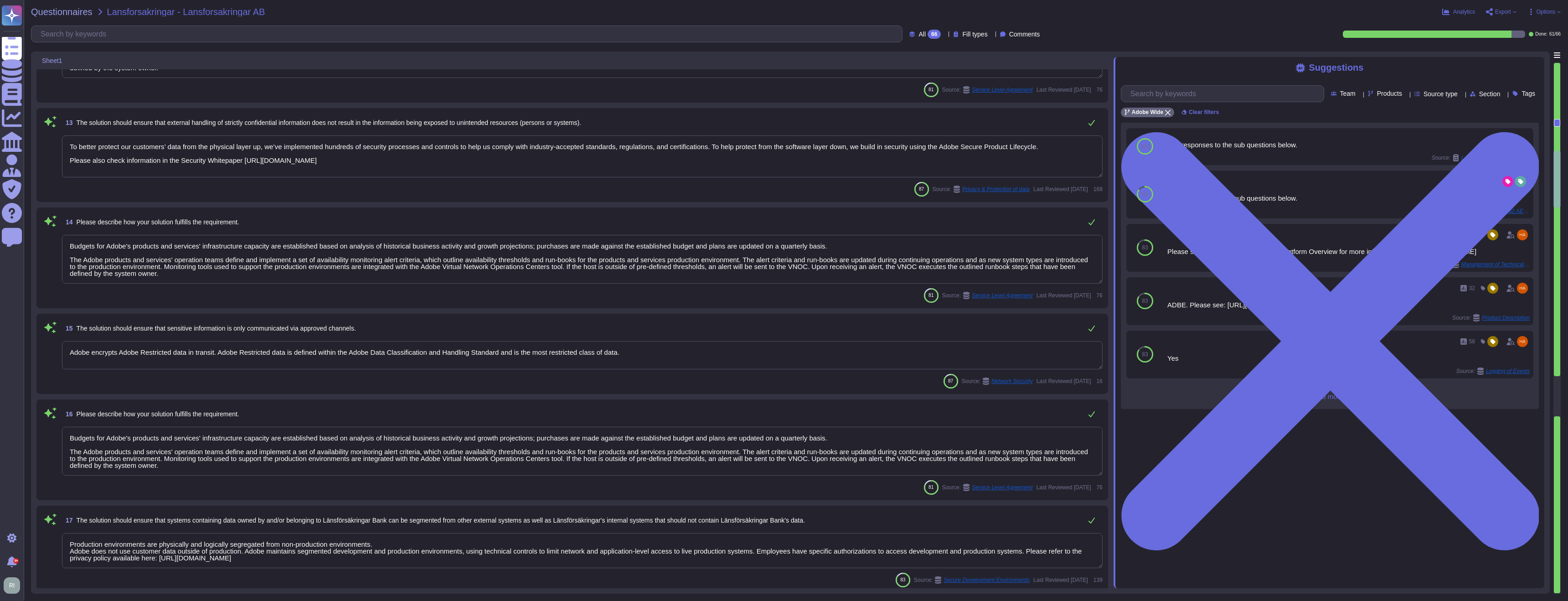
type textarea "Budgets for Adobe's products and services' infrastructure capacity are establis…"
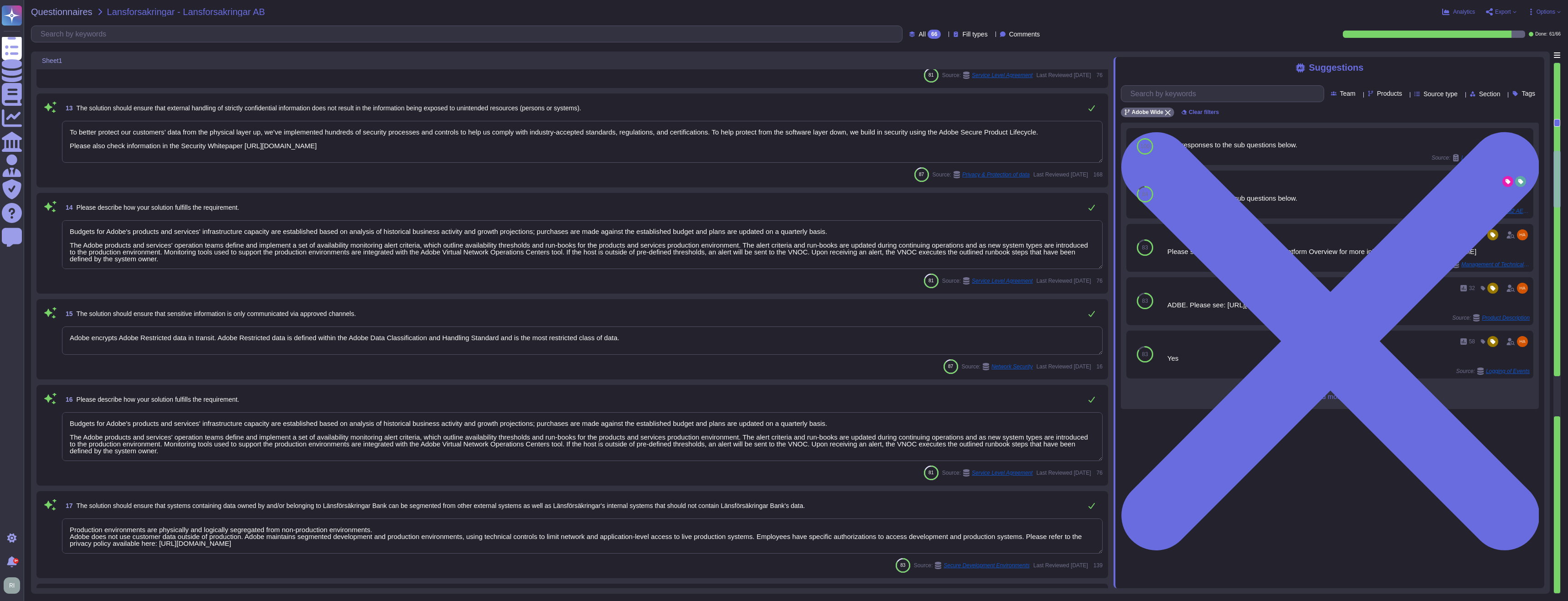
scroll to position [1, 0]
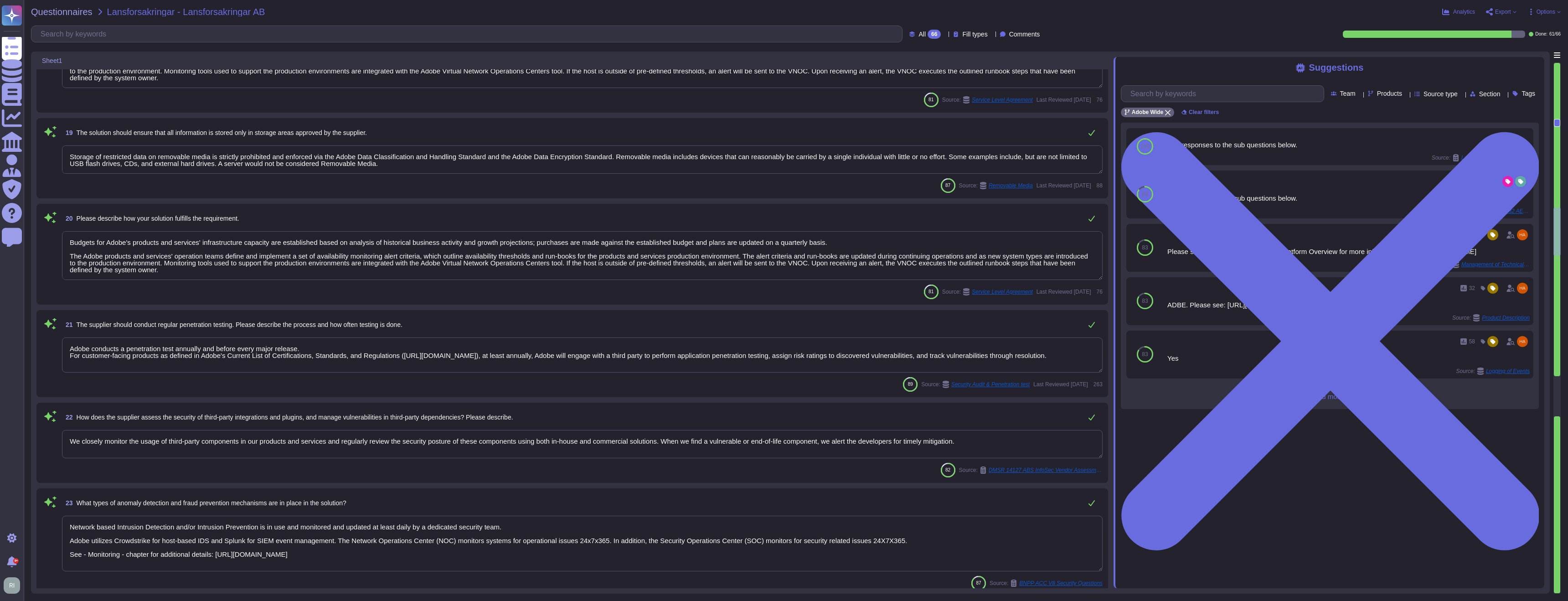
type textarea "Adobe conducts a penetration test annually and before every major release. For …"
type textarea "We closely monitor the usage of third-party components in our products and serv…"
type textarea "Network based Intrusion Detection and/or Intrusion Prevention is in use and mon…"
type textarea "Please see: [URL][DOMAIN_NAME]"
type textarea "Each API call requires authentication to be established, either through Oauth 2…"
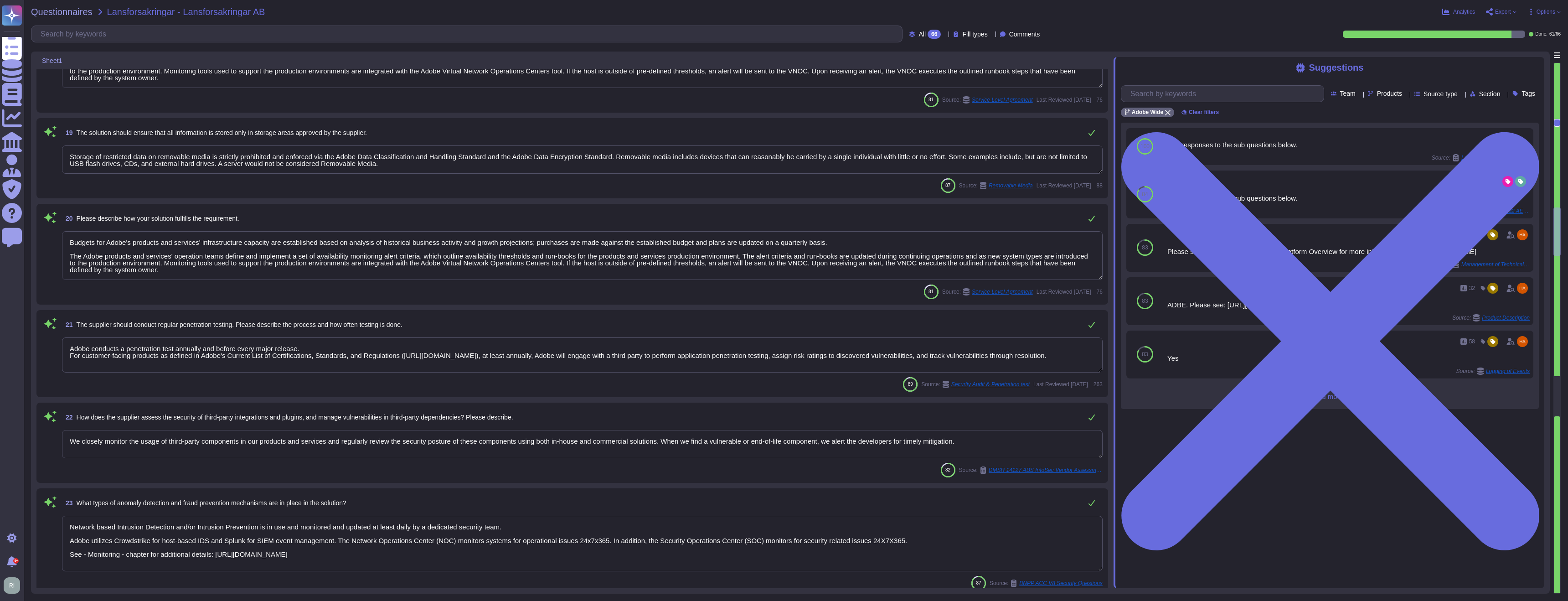
type textarea "Adobe Artificial Intelligence offerings go through Adobe's responsible AI Ethic…"
type textarea "Please see: [URL][DOMAIN_NAME]"
type textarea "Each API call requires authentication to be established, either through Oauth 2…"
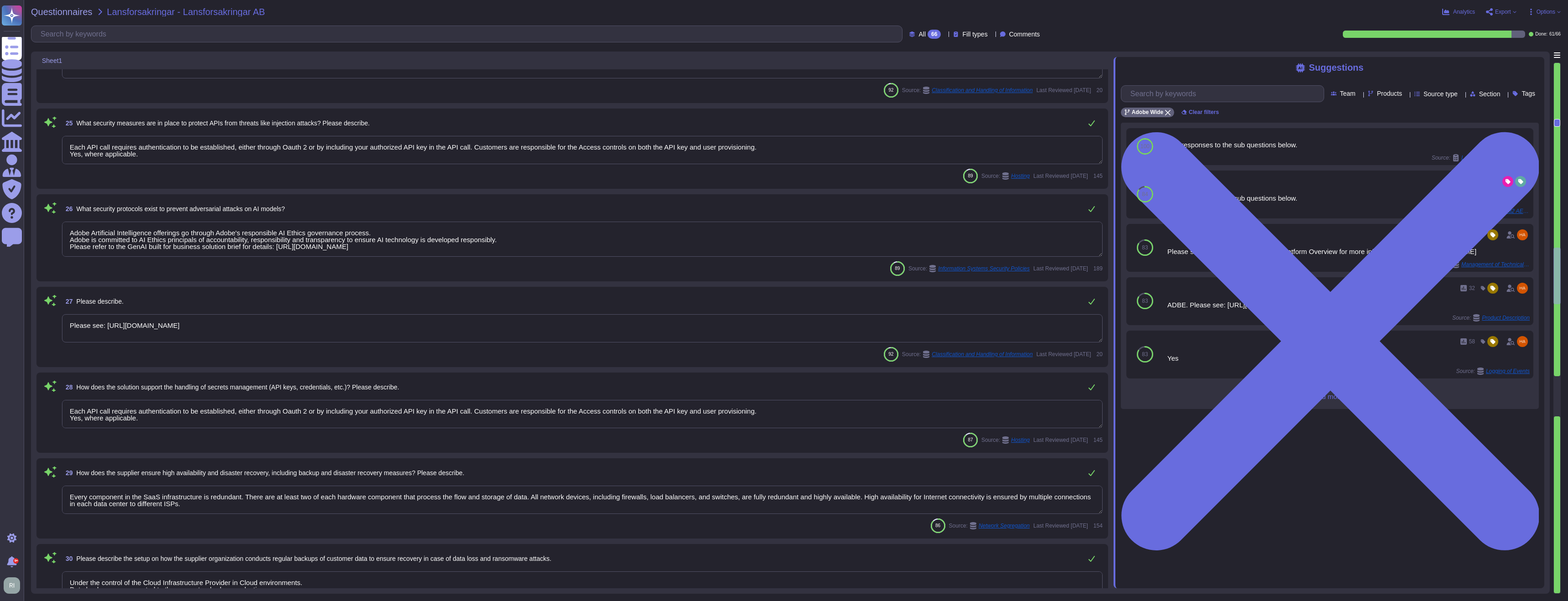
type textarea "Every component in the SaaS infrastructure is redundant. There are at least two…"
type textarea "Under the control of the Cloud Infrastructure Provider in Cloud environments. D…"
type textarea "Network based Intrusion Detection and/or Intrusion Prevention is in use and mon…"
type textarea "To protect from the physical layer up, Adobe has implemented a foundational fra…"
type textarea "Adobe incorporates the FAIR (Factor Analysis of Information Risk) methodology i…"
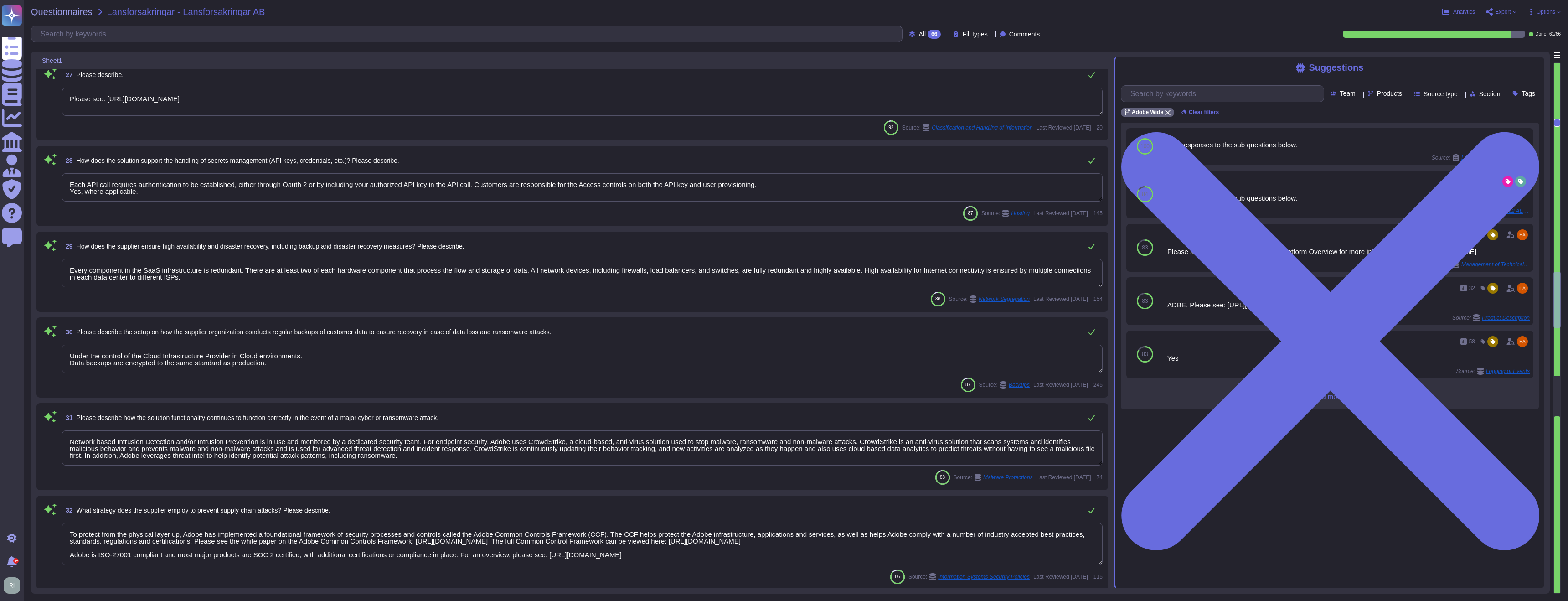
type textarea "Each API call requires authentication to be established, either through Oauth 2…"
type textarea "Yes. Critical systems are monitored in accordance to predefined security criter…"
type textarea "Budgets for Adobe's products and services' infrastructure capacity are establis…"
type textarea "Specific breach notification obligations between Adobe and a customer are inclu…"
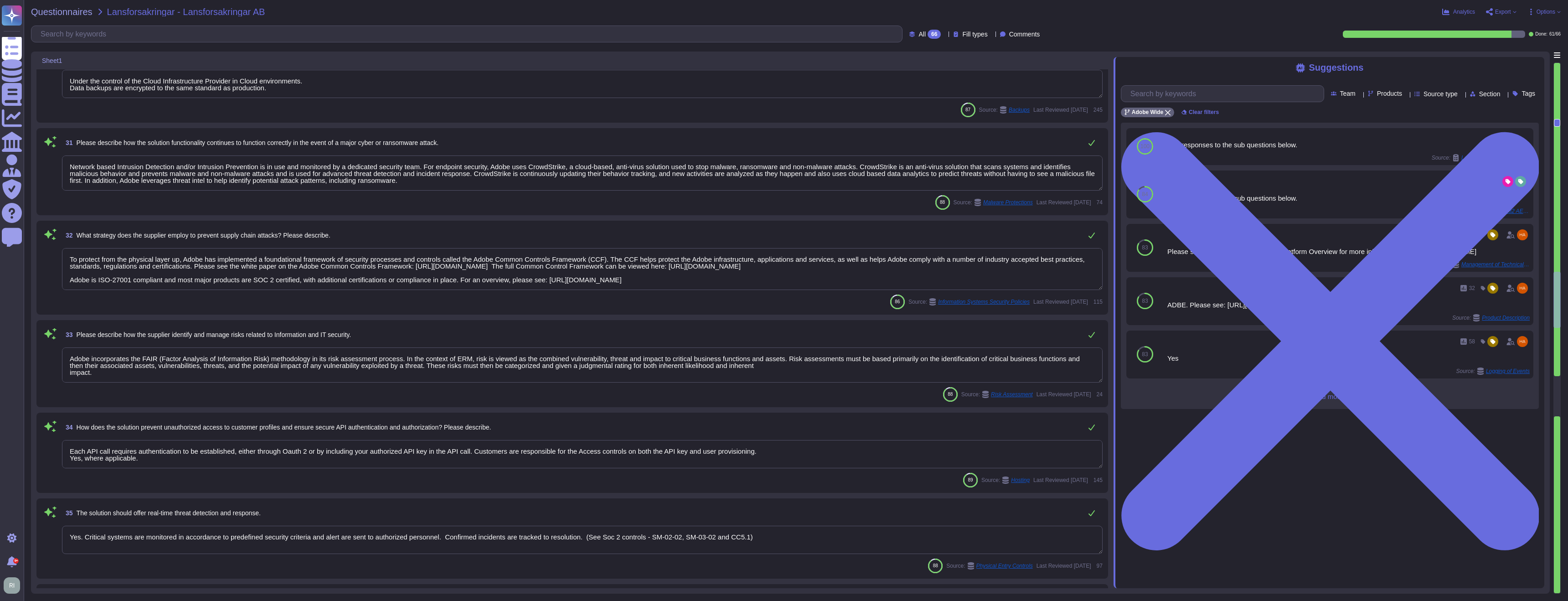
scroll to position [2788, 0]
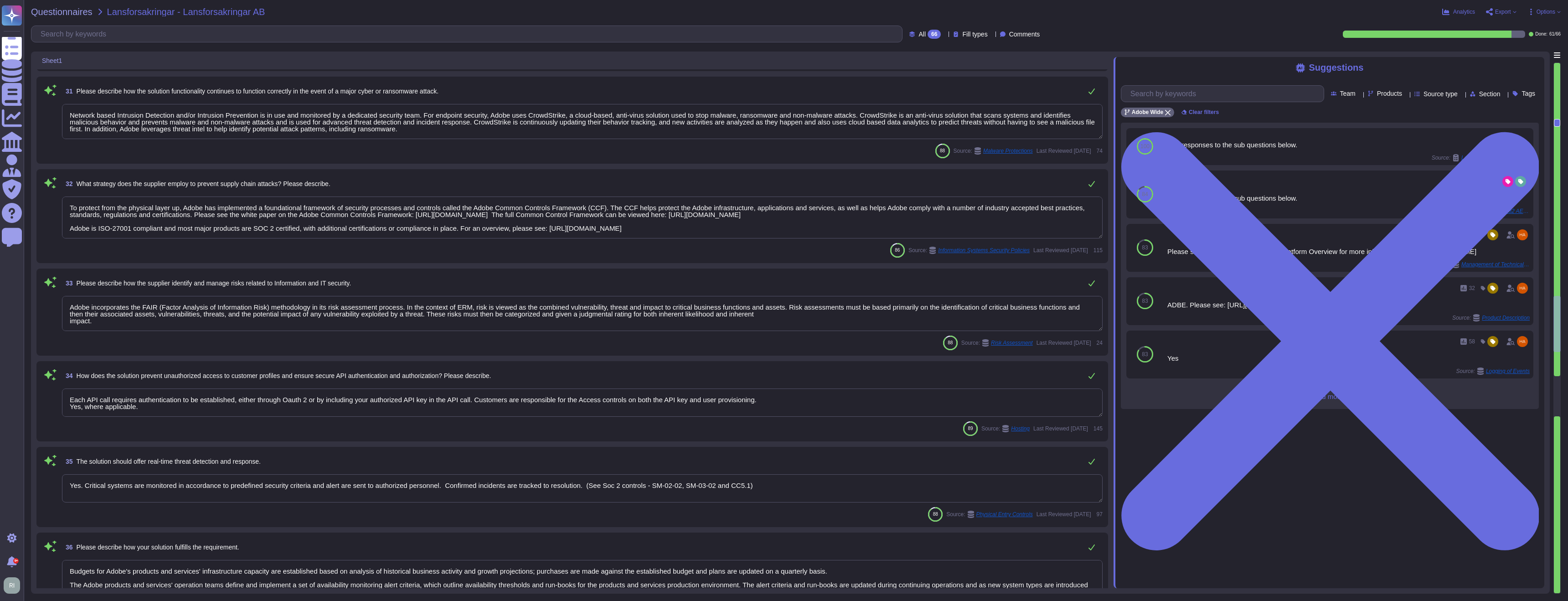
type textarea "Logs identify or contain at least the following elements, directly or indirectl…"
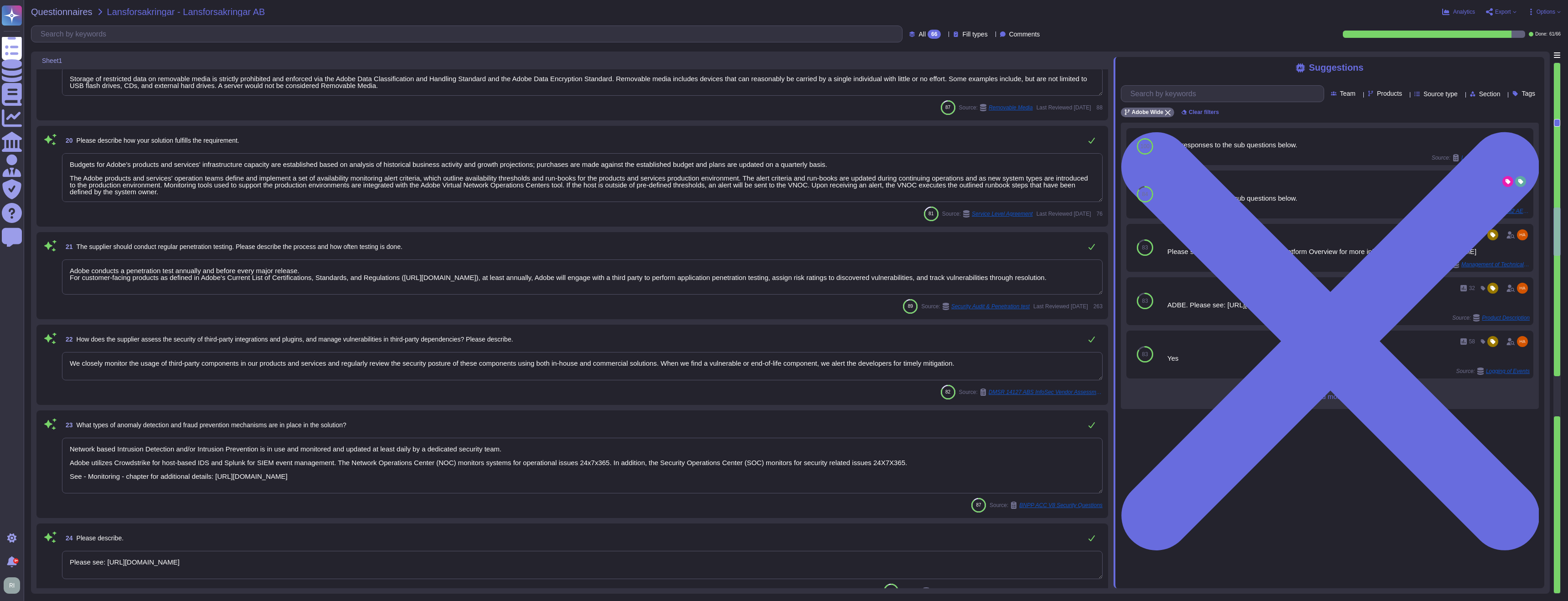
type textarea "Budgets for Adobe's products and services' infrastructure capacity are establis…"
type textarea "Production environments are physically and logically segregated from non-produc…"
type textarea "Budgets for Adobe's products and services' infrastructure capacity are establis…"
type textarea "Storage of restricted data on removable media is strictly prohibited and enforc…"
type textarea "Budgets for Adobe's products and services' infrastructure capacity are establis…"
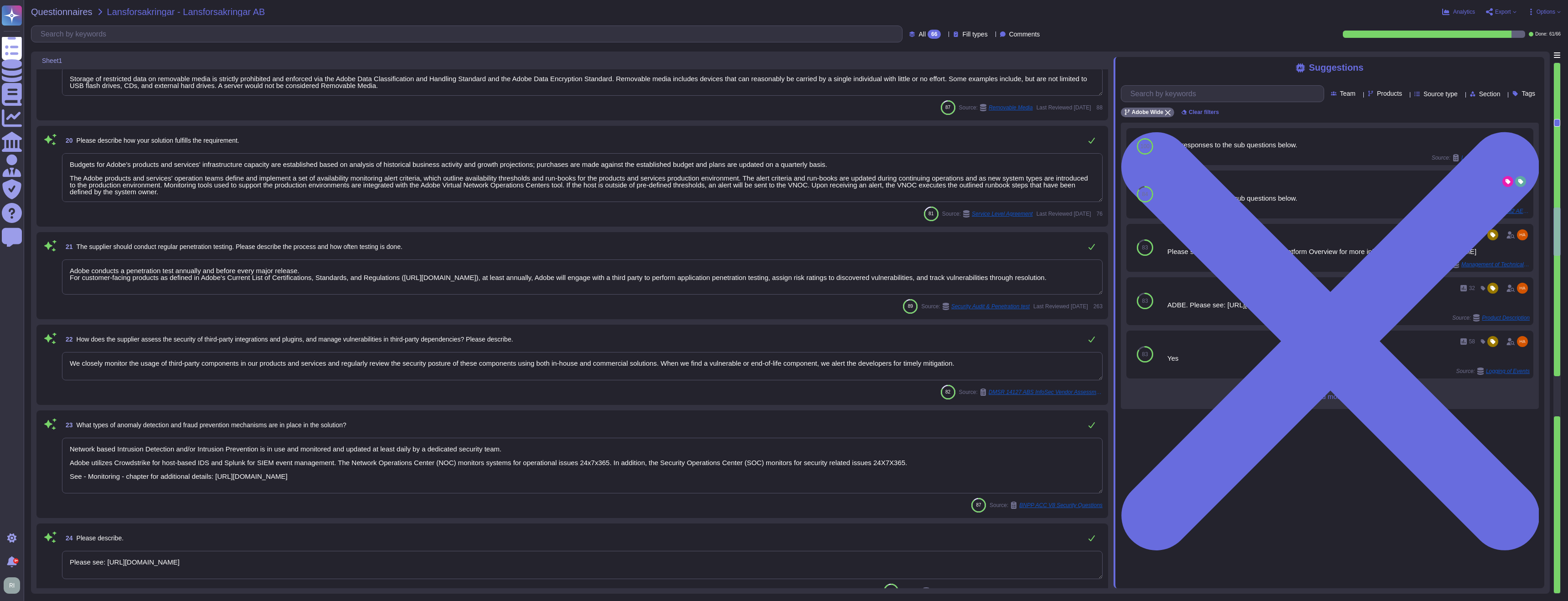
type textarea "Adobe conducts a penetration test annually and before every major release. For …"
type textarea "We closely monitor the usage of third-party components in our products and serv…"
type textarea "Network based Intrusion Detection and/or Intrusion Prevention is in use and mon…"
type textarea "Please see: [URL][DOMAIN_NAME]"
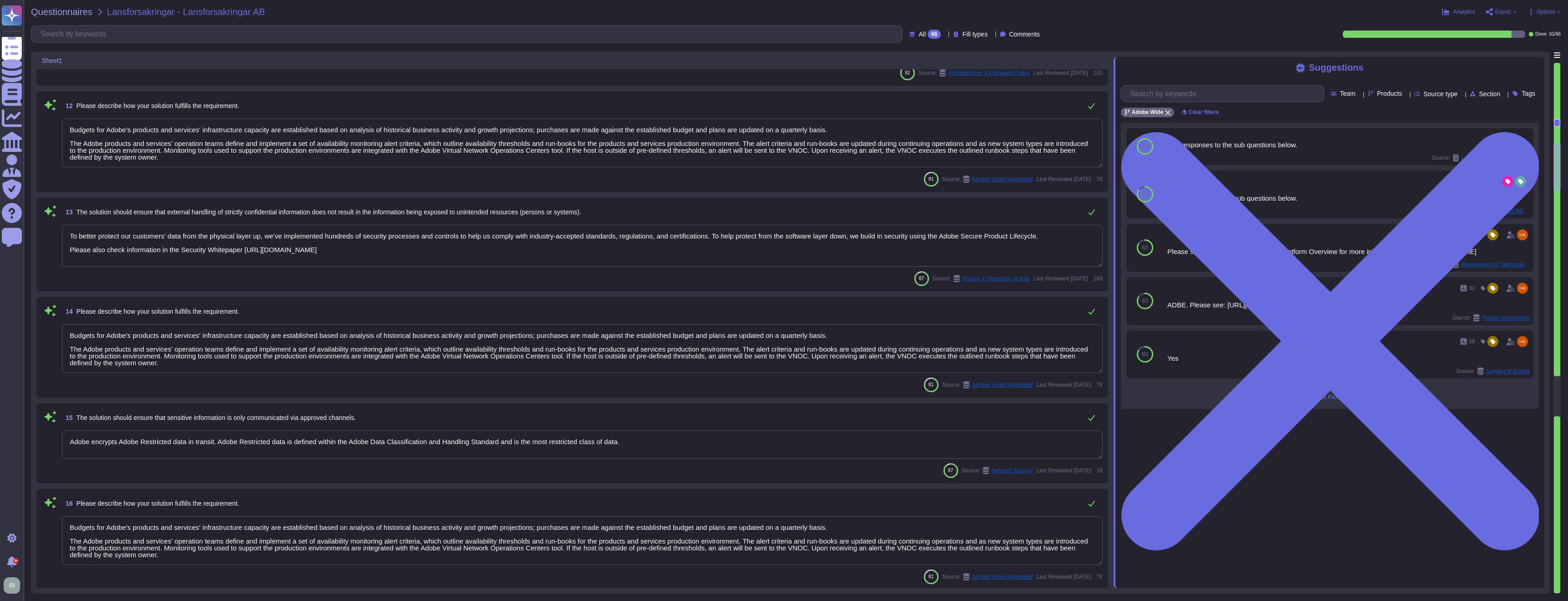
type textarea "Client-side keys are stored in a protected Java keystore."
type textarea "Budgets for Adobe's products and services' infrastructure capacity are establis…"
type textarea "Adobe ensures appropriate levels of security of customer's data by not altering…"
type textarea "Budgets for Adobe's products and services' infrastructure capacity are establis…"
type textarea "To better protect our customers’ data from the physical layer up, we’ve impleme…"
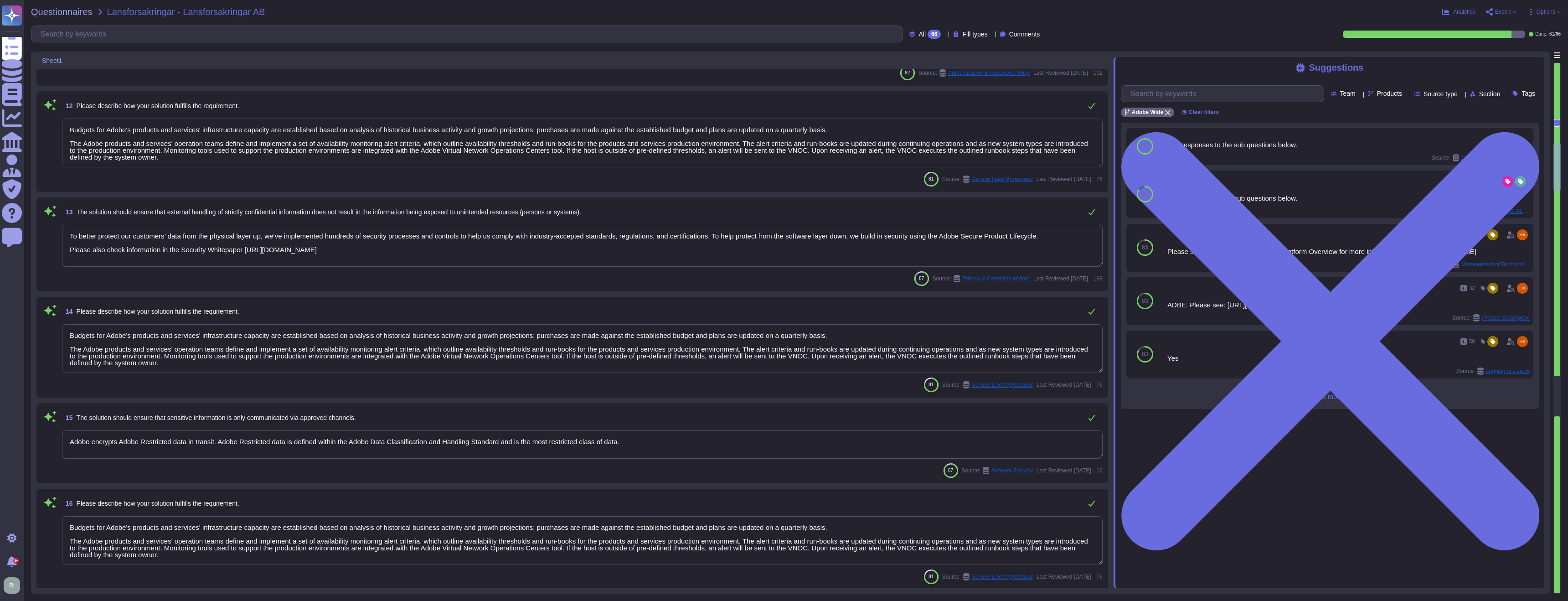
type textarea "Budgets for Adobe's products and services' infrastructure capacity are establis…"
type textarea "Adobe encrypts Adobe Restricted data in transit. Adobe Restricted data is defin…"
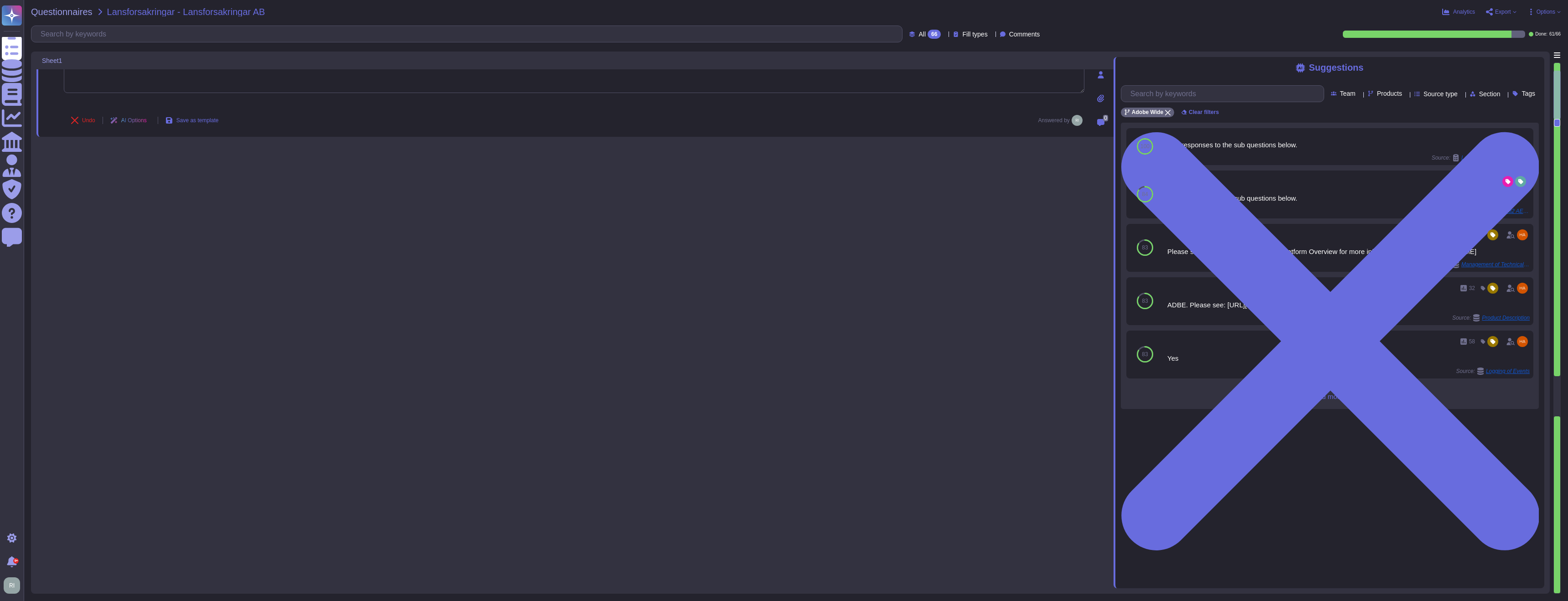
scroll to position [0, 0]
type textarea "Adobe utilizes AES-256 bit encryption at rest and TLS v1.2 or higher for data i…"
type textarea "Valid certificates must be used, that were signed by a certificate authority (C…"
type textarea "Budgets for Adobe's products and services' infrastructure capacity are establis…"
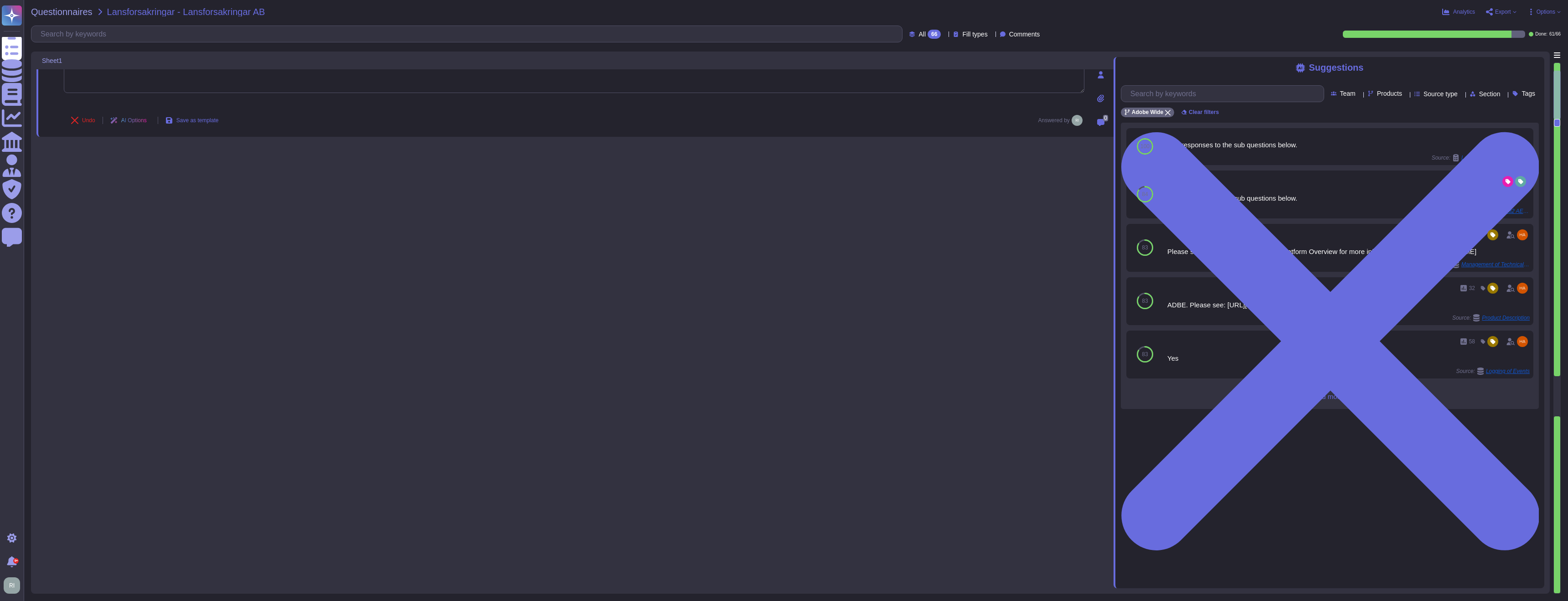
type textarea "Compliant."
type textarea "Budgets for Adobe's products and services' infrastructure capacity are establis…"
type textarea "Compliant. Customer Managed Keys can be leveraged. Adobe utilizes AES-256 bit e…"
type textarea "Customer Managed Keys can be leveraged. Adobe utilizes AES-256 bit encryption a…"
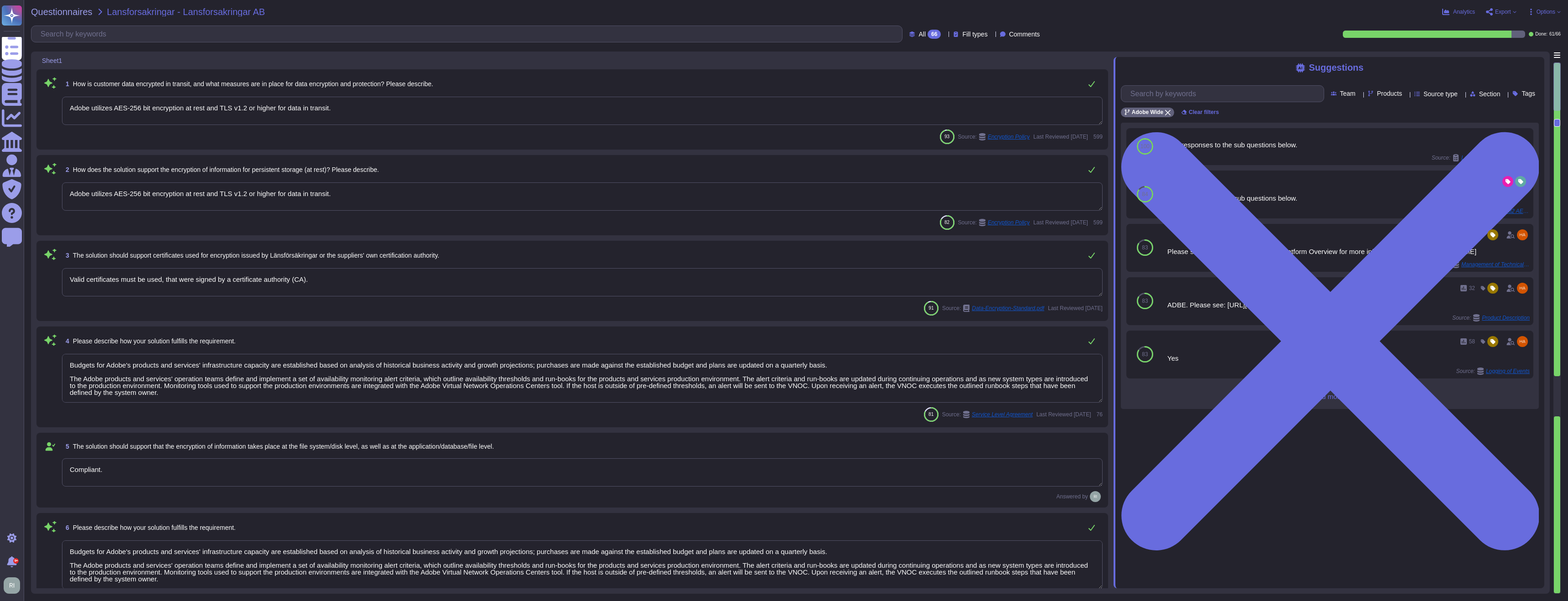
click at [787, 11] on span "Options" at bounding box center [1545, 12] width 19 height 5
click at [787, 77] on p "Delete" at bounding box center [1542, 96] width 21 height 38
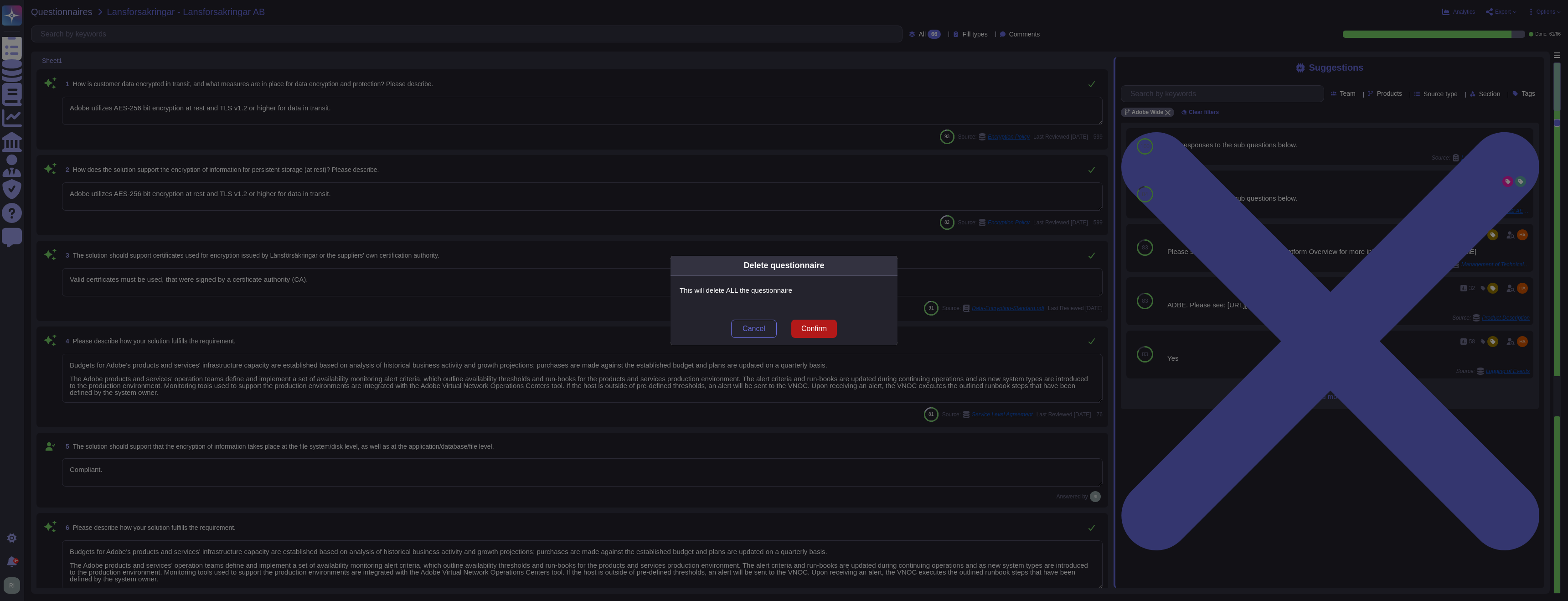
click at [787, 325] on span "Confirm" at bounding box center [814, 329] width 26 height 7
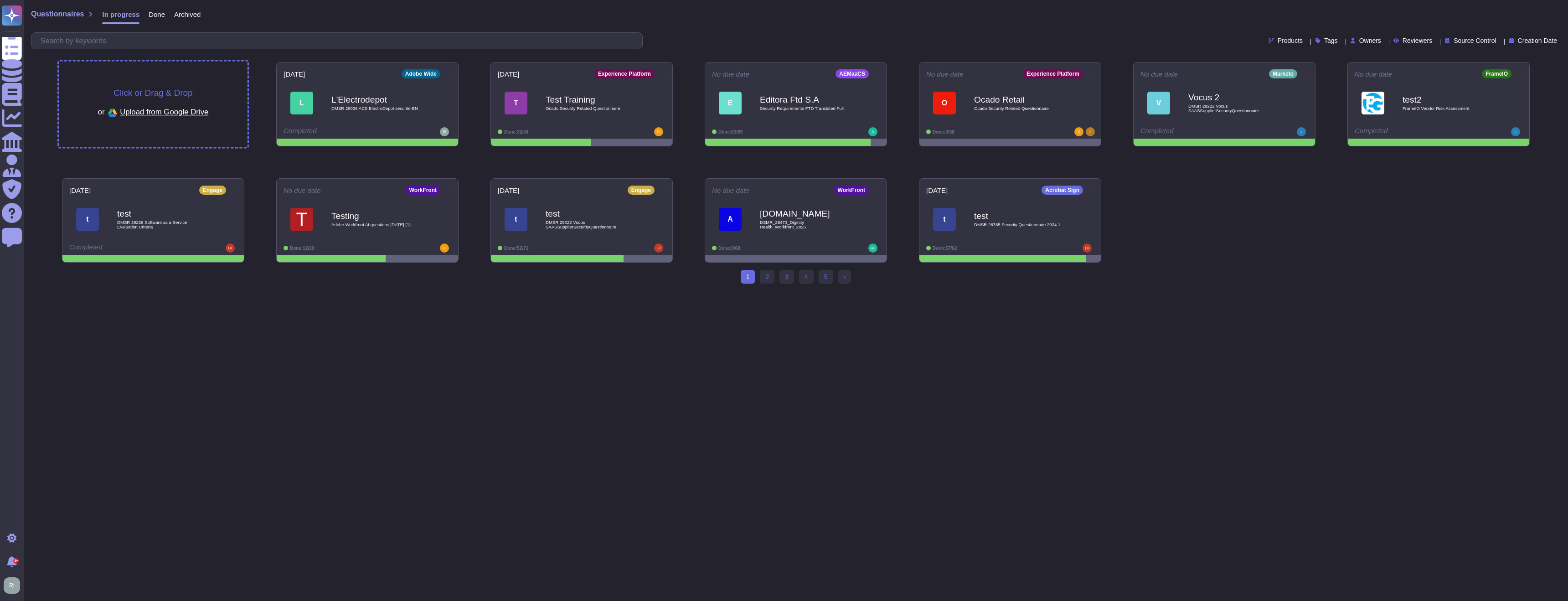
click at [159, 88] on span "Click or Drag & Drop" at bounding box center [153, 93] width 79 height 9
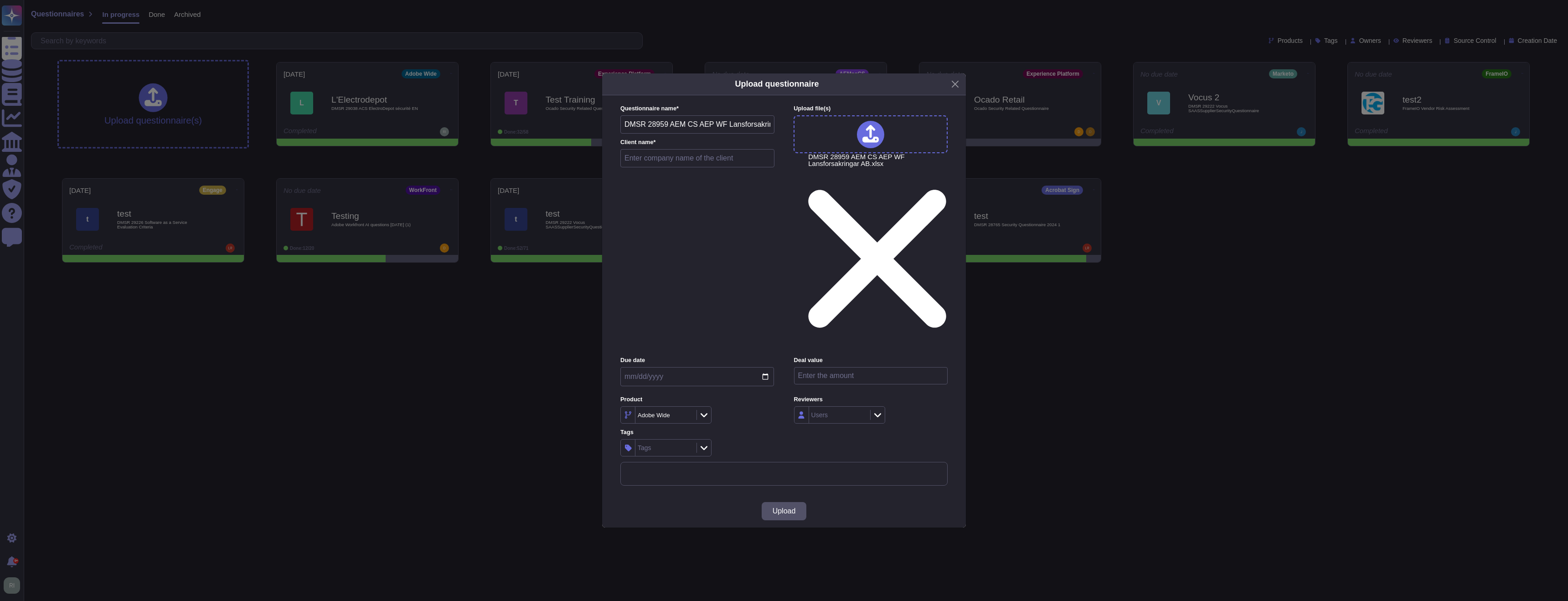
click at [685, 167] on input "text" at bounding box center [697, 158] width 154 height 18
type input "Lansforsakringar"
click at [762, 367] on input "date" at bounding box center [697, 376] width 153 height 19
type input "[DATE]"
click at [787, 367] on input "number" at bounding box center [870, 376] width 153 height 17
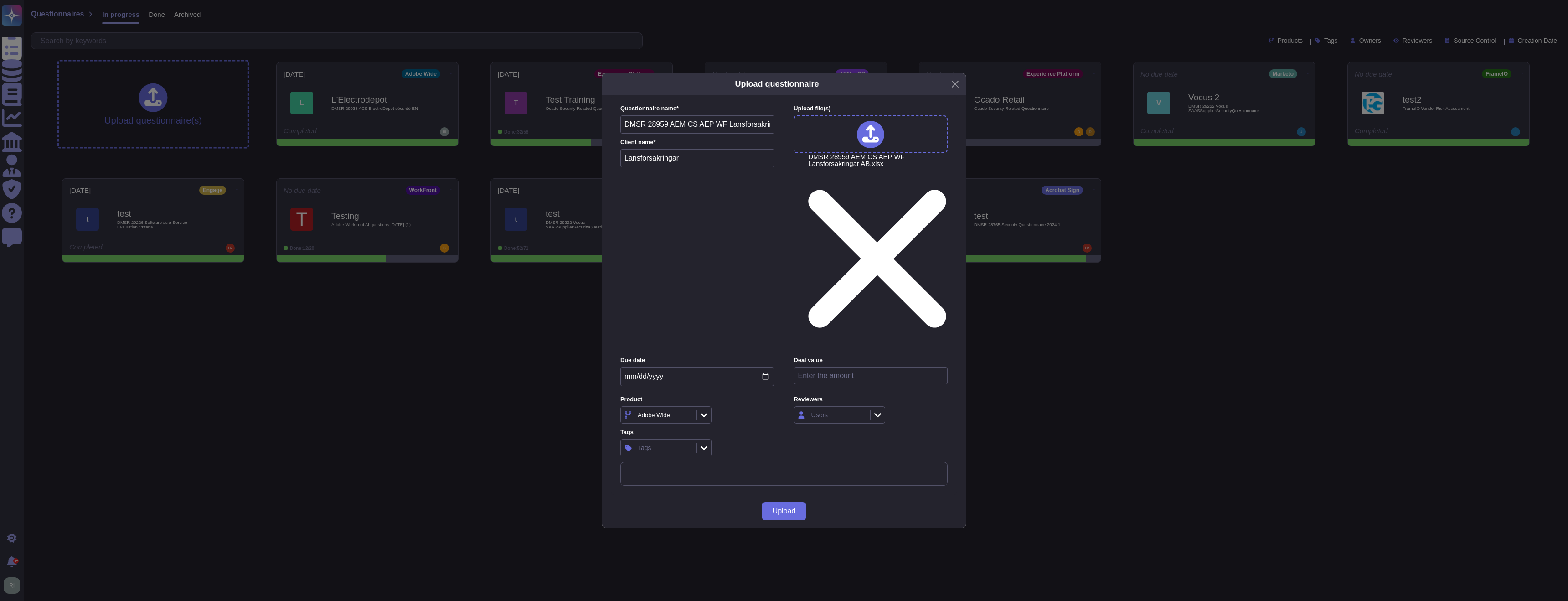
paste input "495000"
type input "495000"
click at [671, 437] on div "Tags" at bounding box center [665, 448] width 59 height 16
click at [632, 409] on div at bounding box center [631, 407] width 7 height 7
drag, startPoint x: 676, startPoint y: 381, endPoint x: 609, endPoint y: 381, distance: 67.0
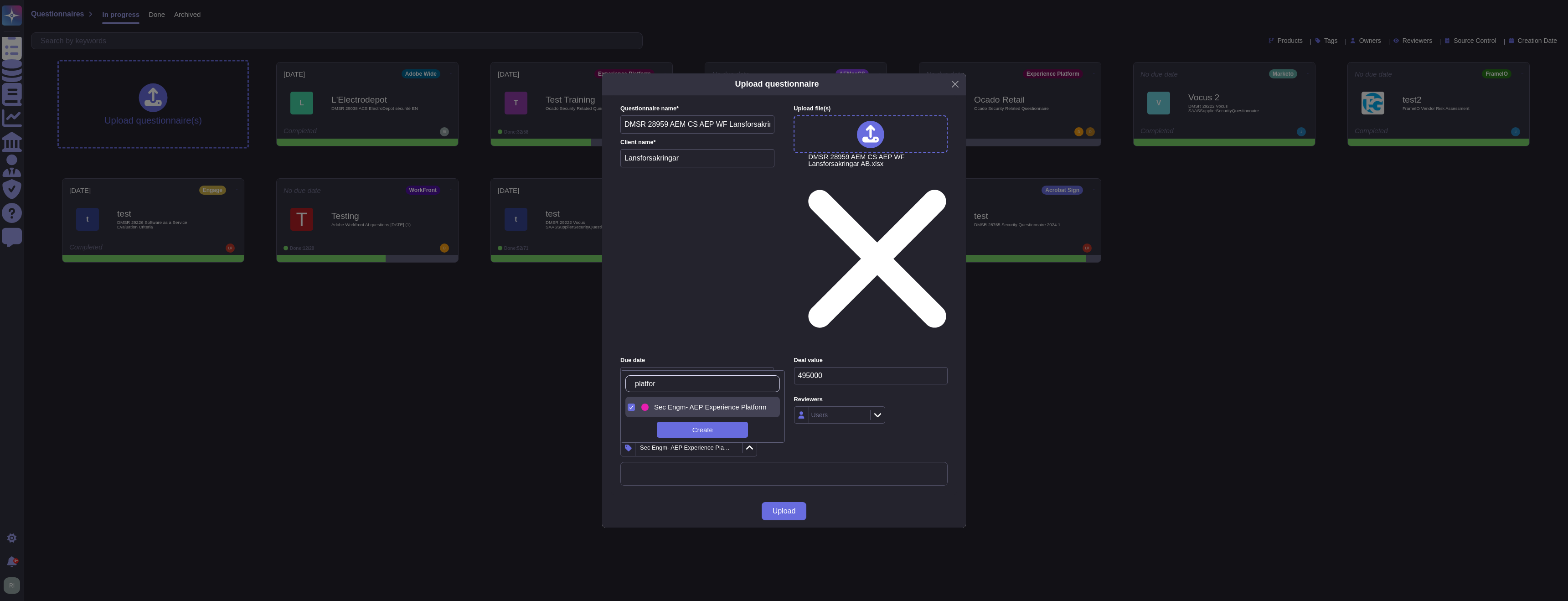
click at [609, 291] on body "Questionnaires Knowledge Base Documents Analytics CAIQ / SIG Admin Trust Center…" at bounding box center [784, 146] width 1568 height 291
click at [632, 407] on div at bounding box center [631, 407] width 7 height 7
drag, startPoint x: 673, startPoint y: 382, endPoint x: 641, endPoint y: 380, distance: 32.1
click at [642, 381] on input "workfron" at bounding box center [681, 384] width 100 height 16
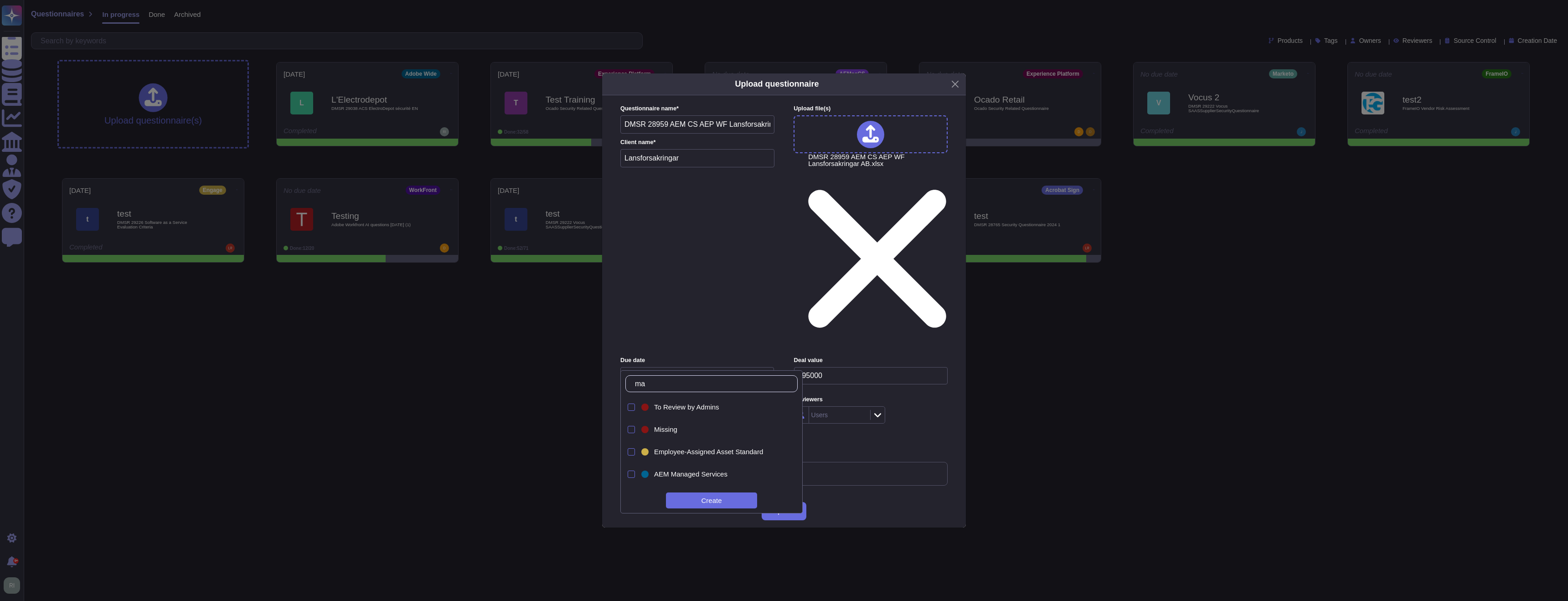
type input "m"
type input "a"
type input "c"
type input "aem"
click at [633, 434] on div at bounding box center [630, 429] width 10 height 21
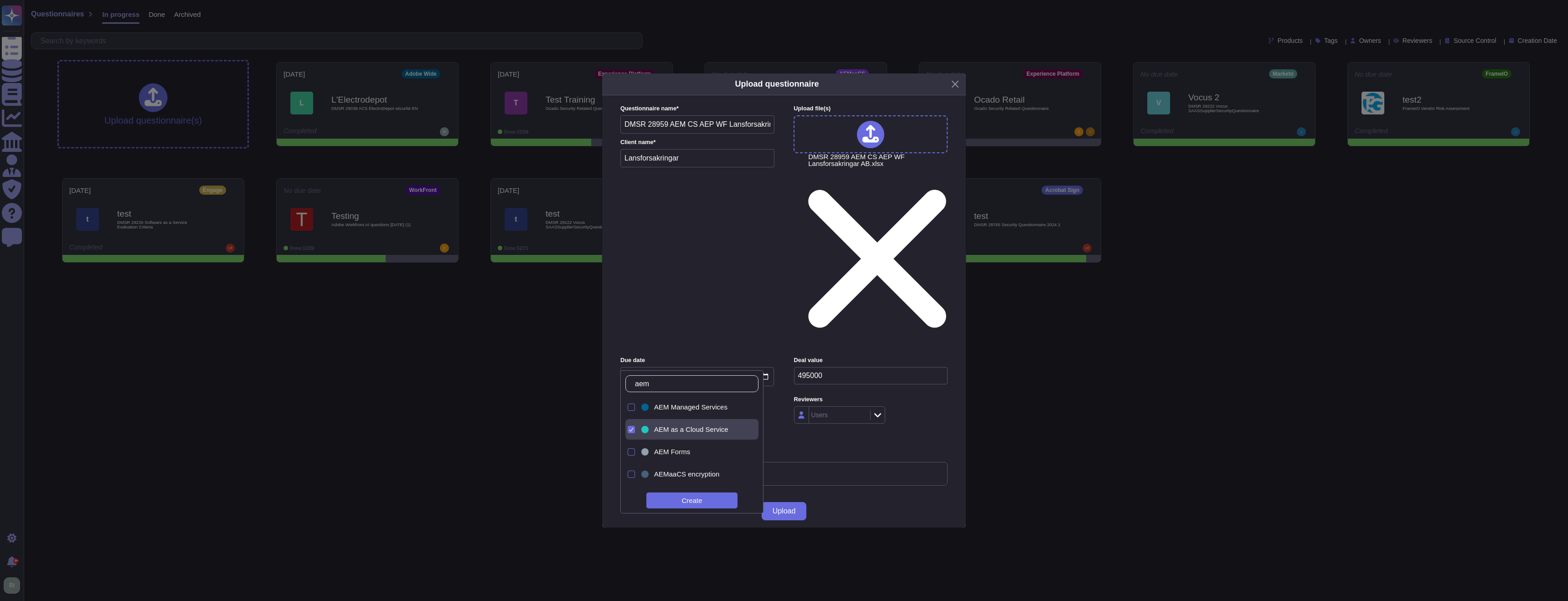
click at [787, 402] on div "Questionnaire name * DMSR 28959 AEM CS AEP WF Lansforsakringar AB Client name *…" at bounding box center [784, 295] width 346 height 399
click at [785, 437] on span "Upload" at bounding box center [784, 511] width 23 height 7
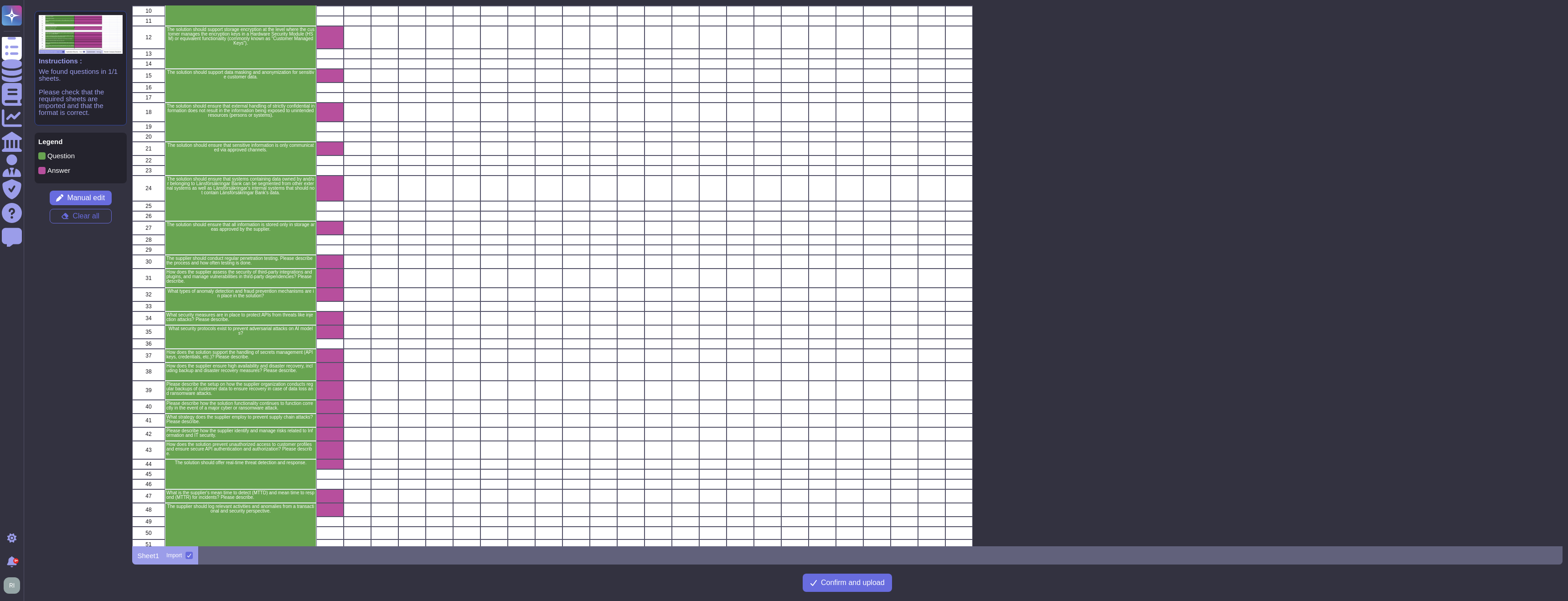
scroll to position [194, 0]
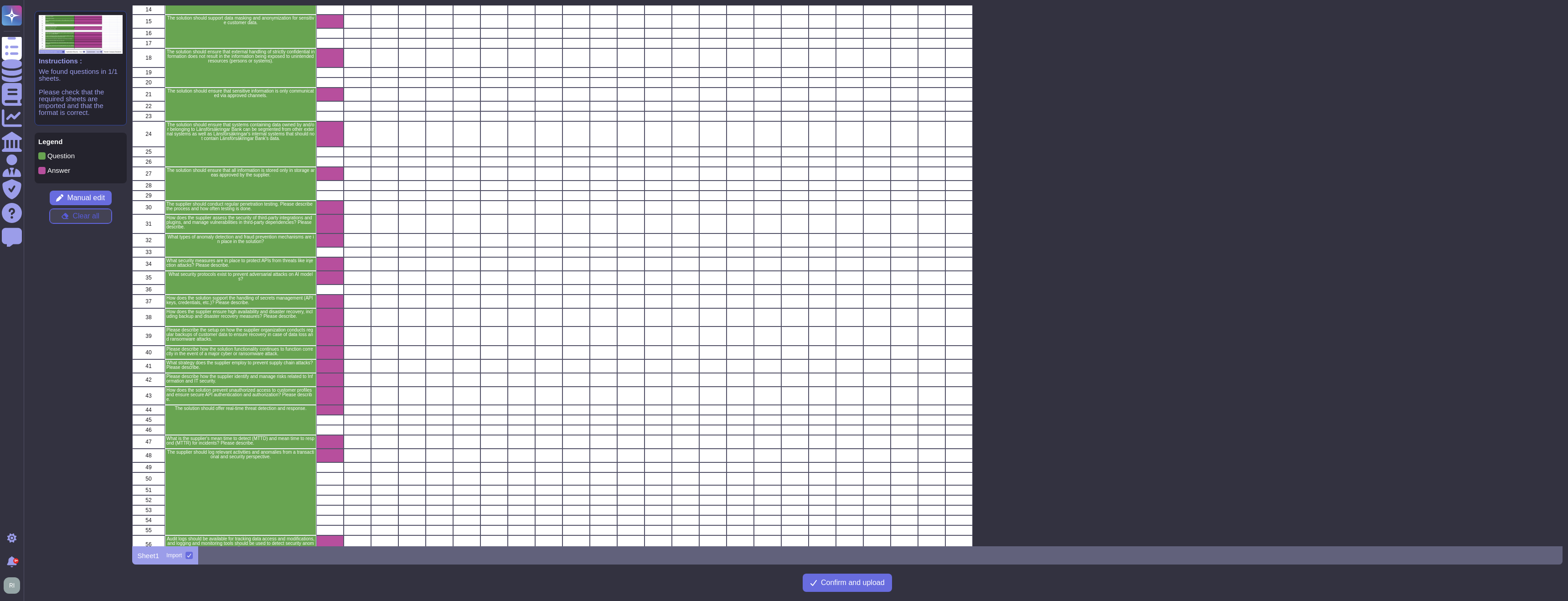
click at [87, 218] on span "Clear all" at bounding box center [86, 216] width 27 height 7
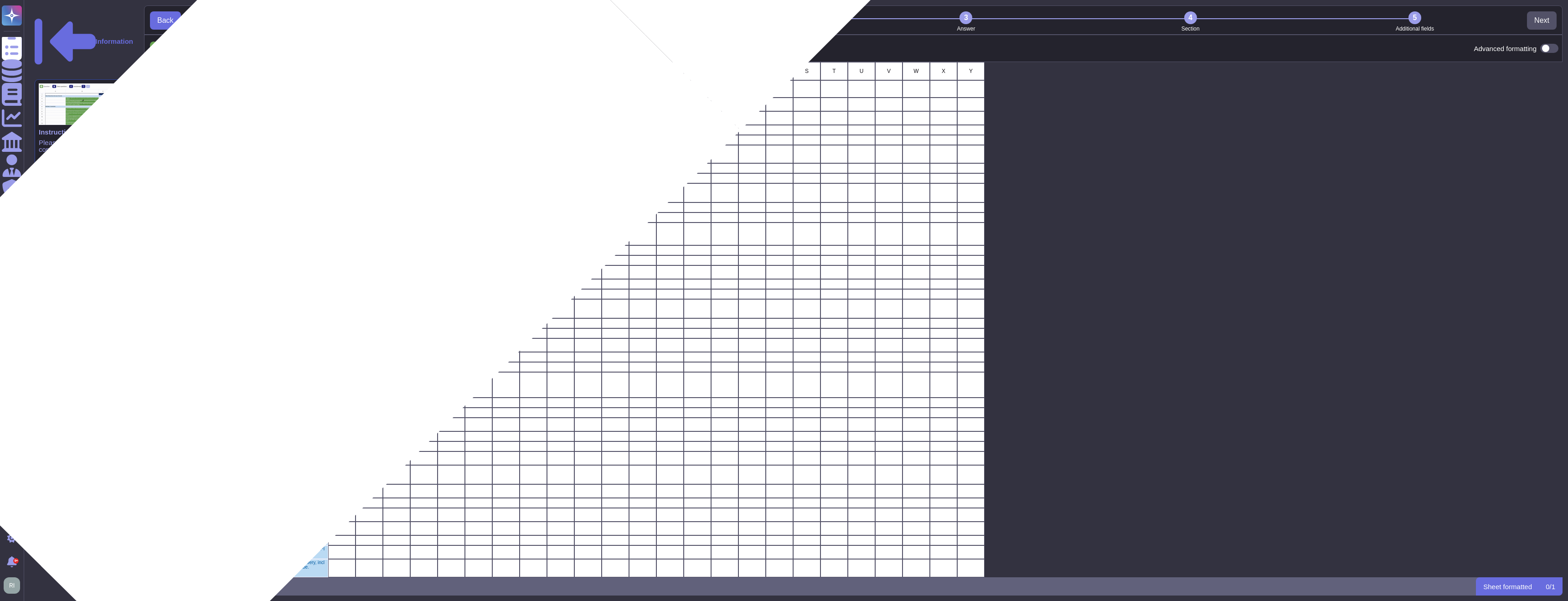
scroll to position [1, 0]
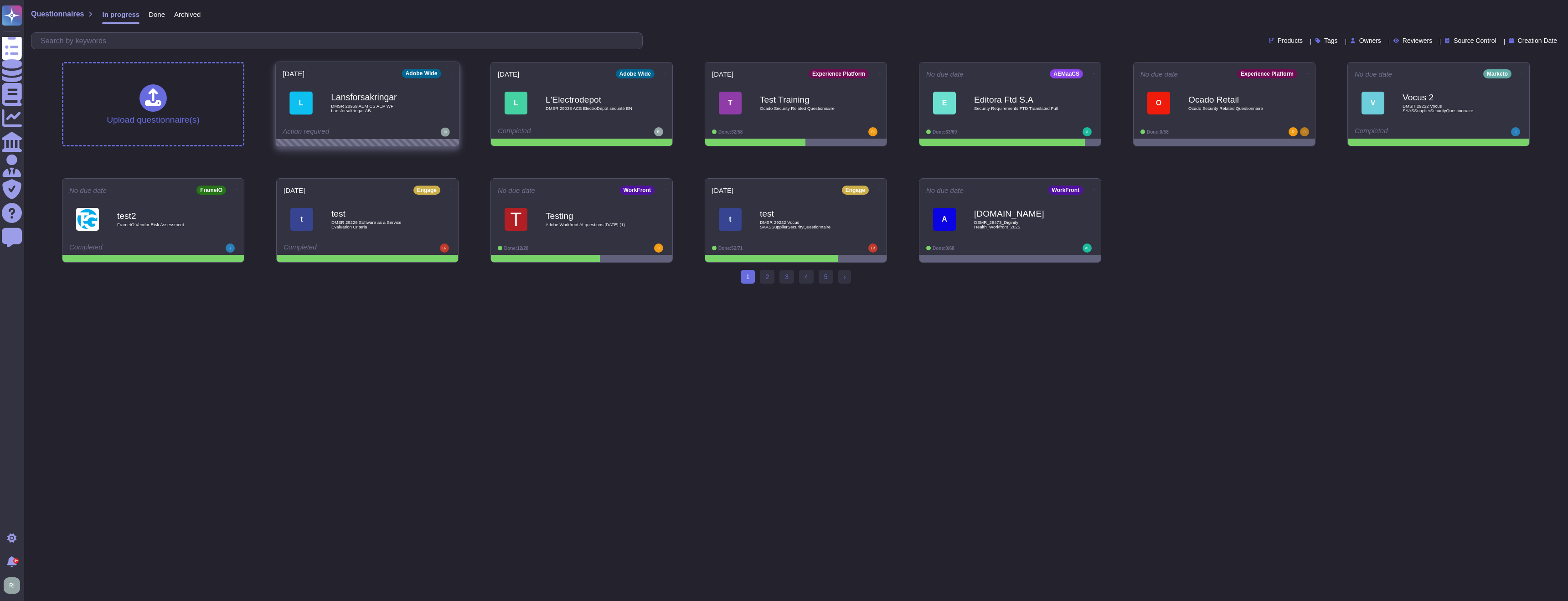
click at [451, 72] on icon at bounding box center [452, 73] width 2 height 2
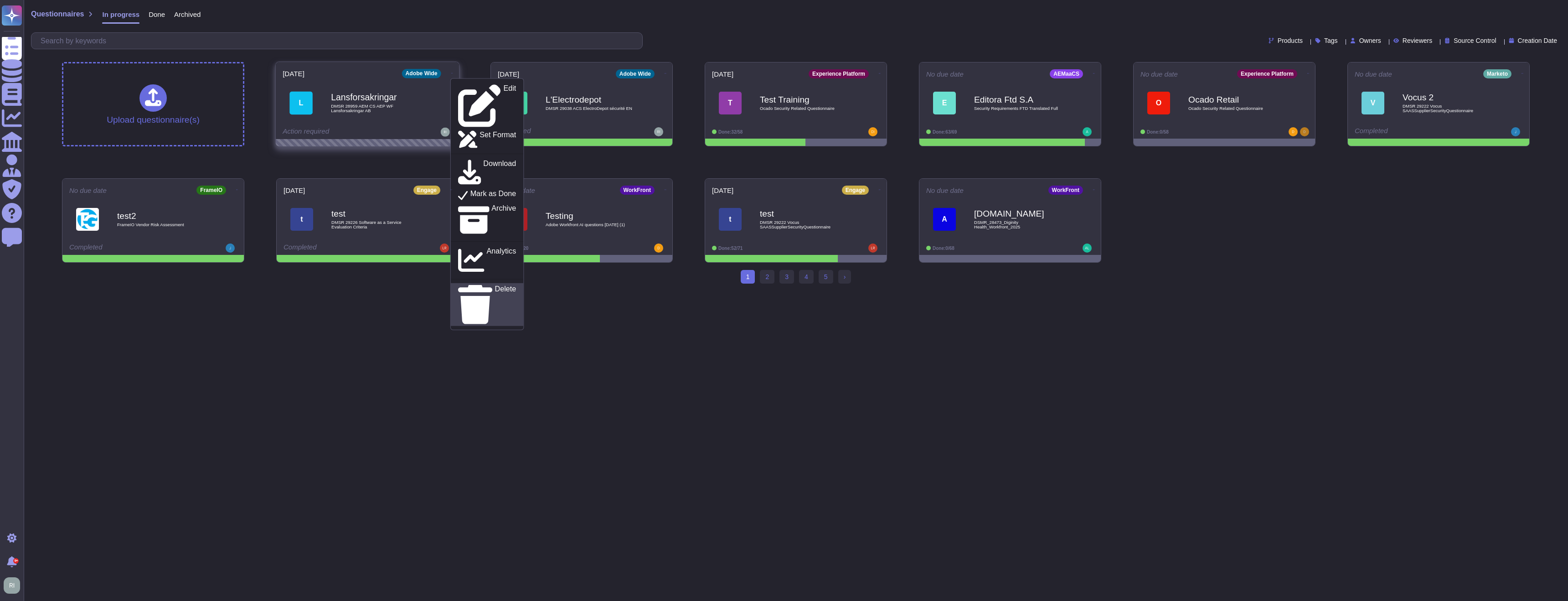
click at [486, 285] on div "Delete" at bounding box center [487, 304] width 58 height 39
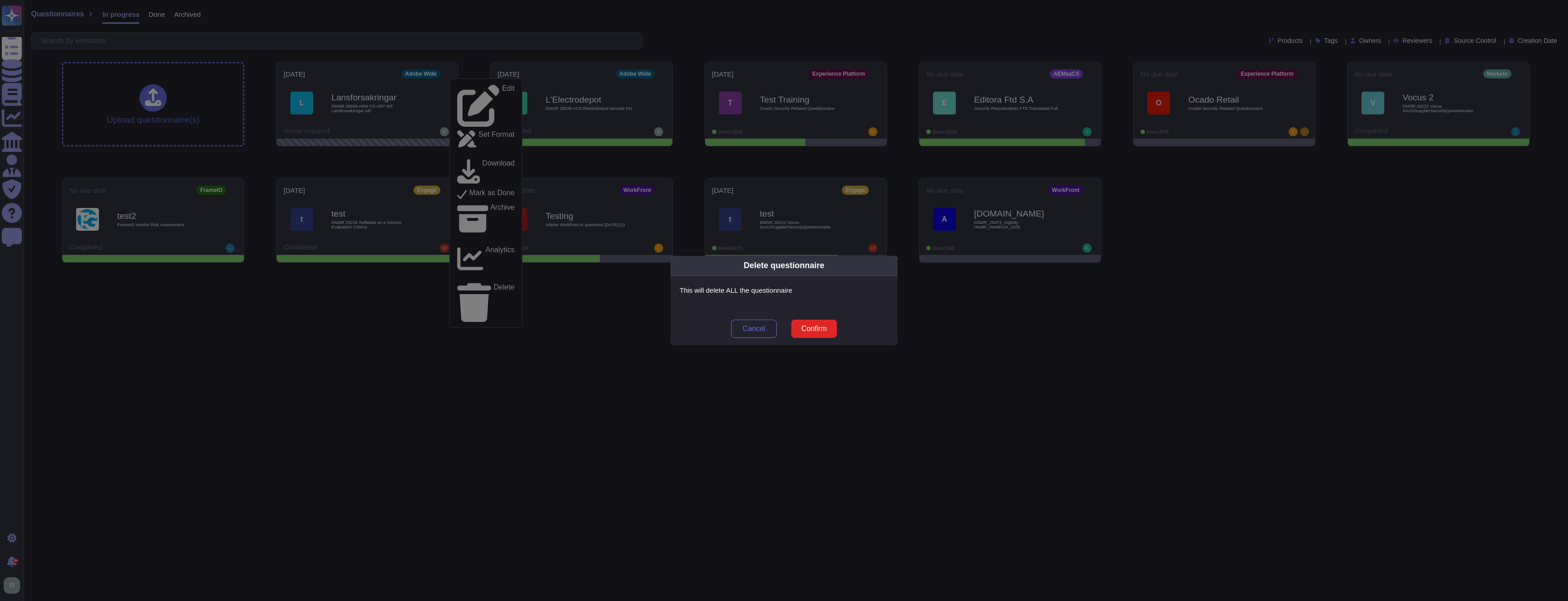
drag, startPoint x: 814, startPoint y: 328, endPoint x: 808, endPoint y: 331, distance: 6.7
click at [787, 327] on span "Confirm" at bounding box center [814, 329] width 26 height 7
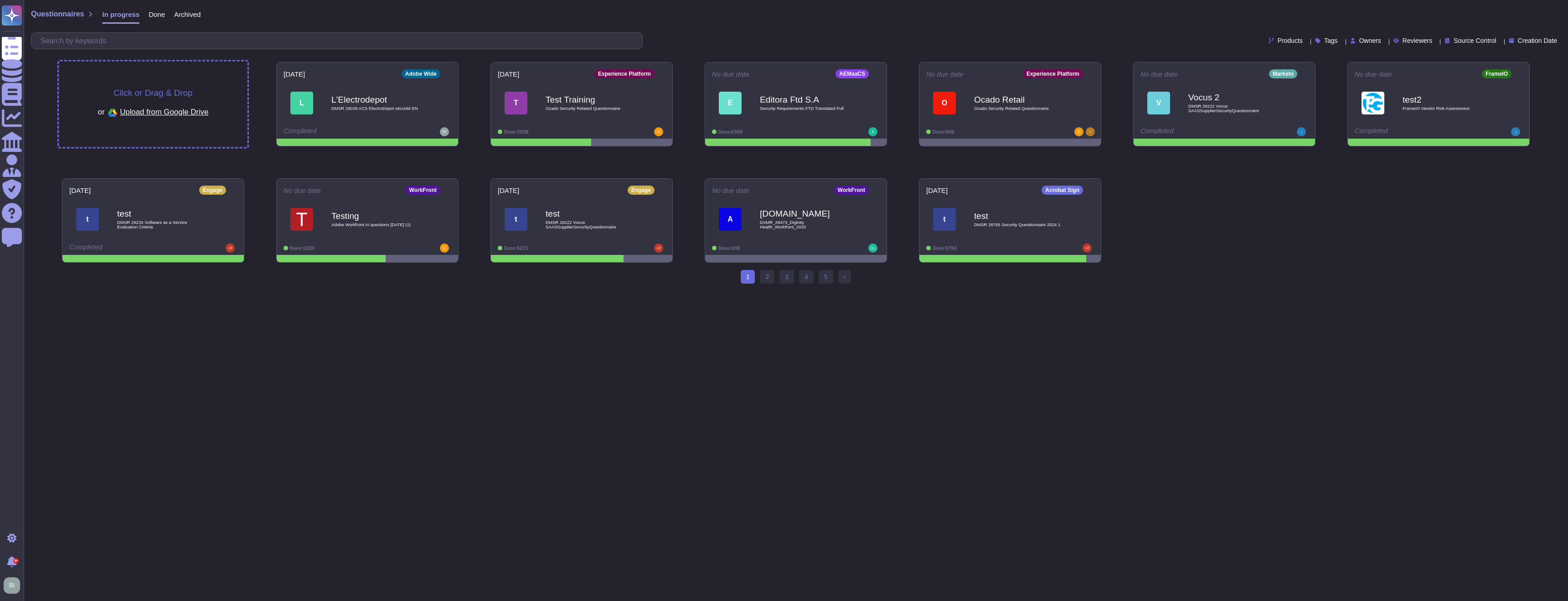
click at [172, 91] on span "Click or Drag & Drop" at bounding box center [153, 93] width 79 height 9
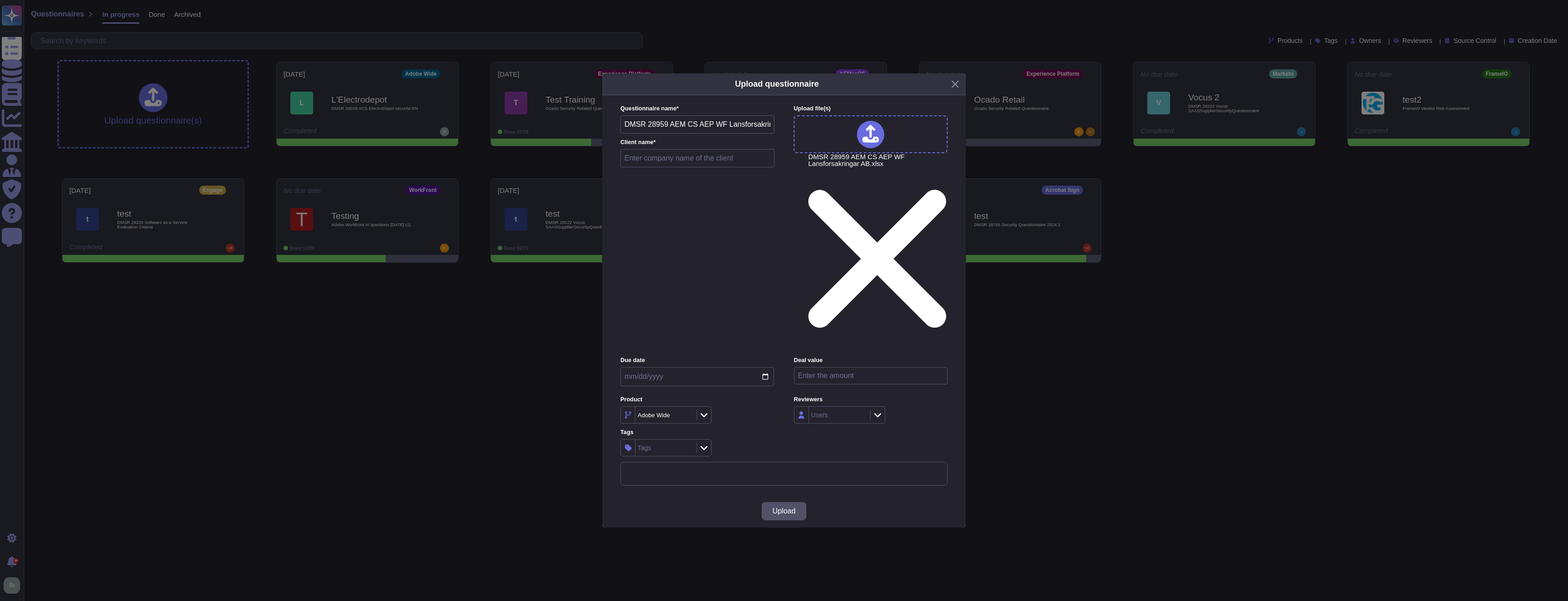
click at [729, 167] on input "text" at bounding box center [697, 158] width 154 height 18
type input "Lansforaskingar"
click at [712, 356] on div "Due date" at bounding box center [697, 373] width 153 height 35
click at [713, 367] on input "date" at bounding box center [697, 376] width 153 height 19
click at [765, 367] on input "date" at bounding box center [697, 376] width 153 height 19
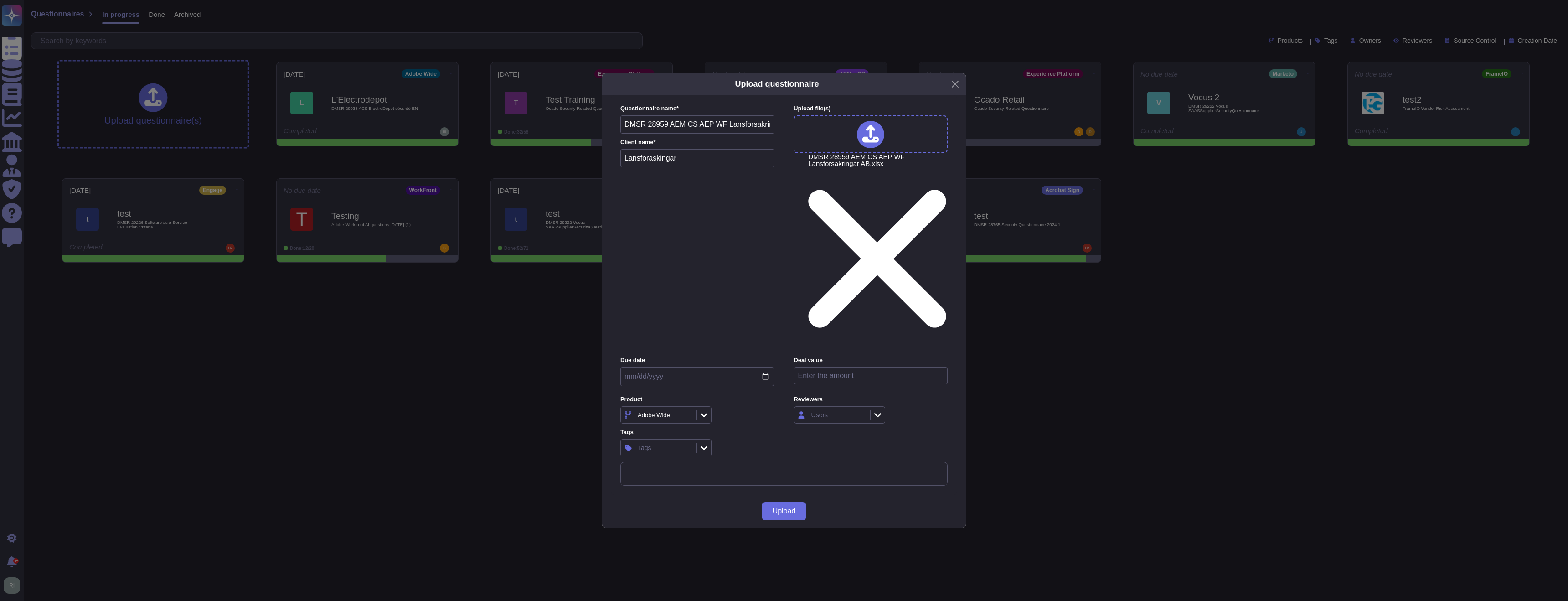
type input "[DATE]"
click at [787, 367] on input "number" at bounding box center [870, 376] width 153 height 17
paste input "495000"
type input "495000"
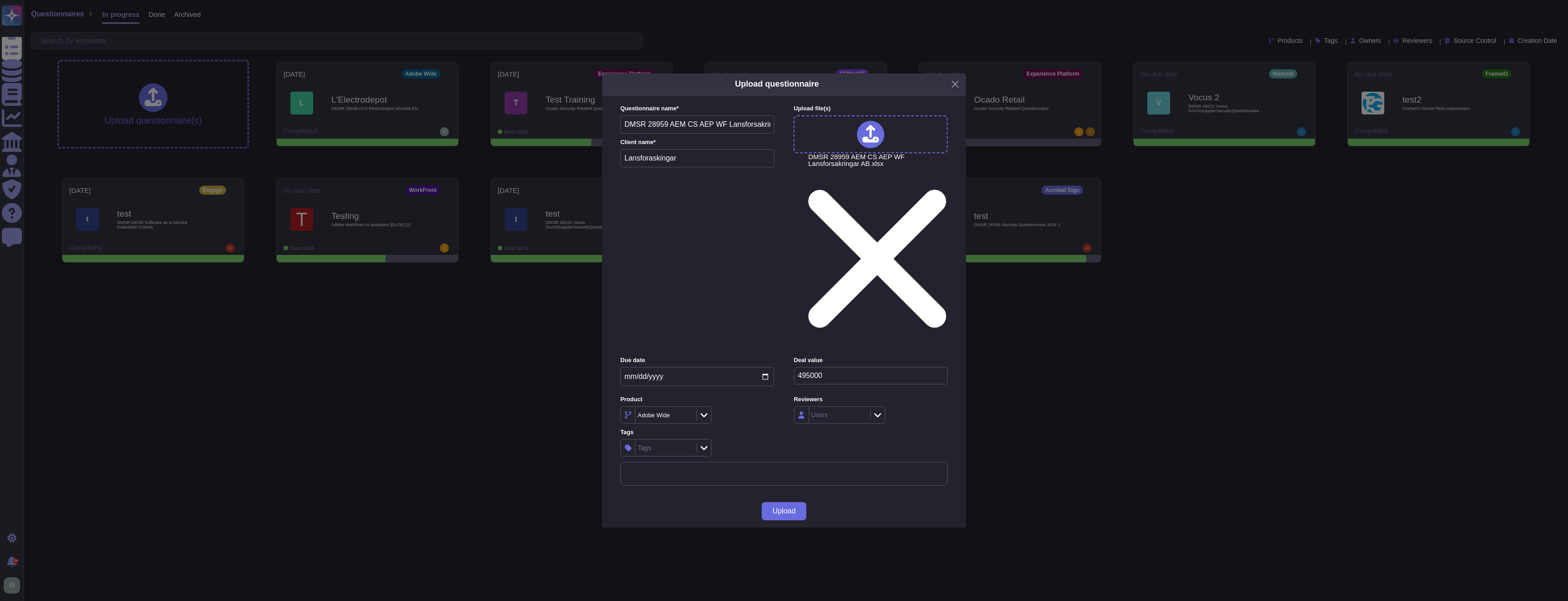
click at [787, 360] on div "Due date [DATE] Deal value 495000 Product Adobe Wide Reviewers Users Tags Tags" at bounding box center [784, 406] width 327 height 100
click at [787, 91] on button "Close" at bounding box center [955, 84] width 14 height 14
